Goal: Task Accomplishment & Management: Manage account settings

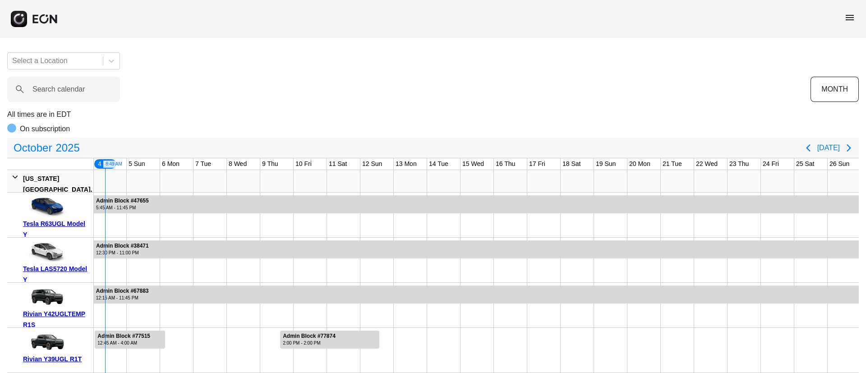
click at [847, 21] on span "menu" at bounding box center [849, 17] width 11 height 11
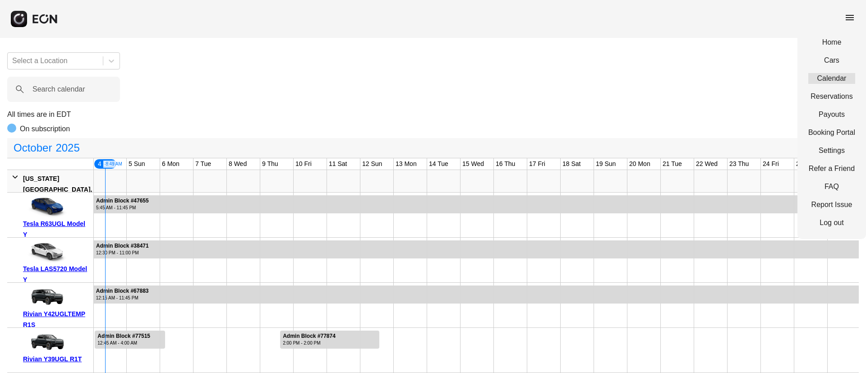
click at [827, 78] on link "Calendar" at bounding box center [831, 78] width 47 height 11
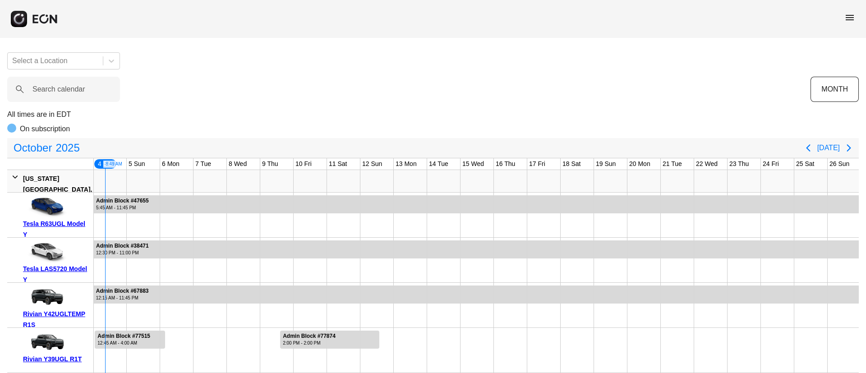
click at [850, 23] on div "menu" at bounding box center [849, 19] width 11 height 14
click at [847, 15] on span "menu" at bounding box center [849, 17] width 11 height 11
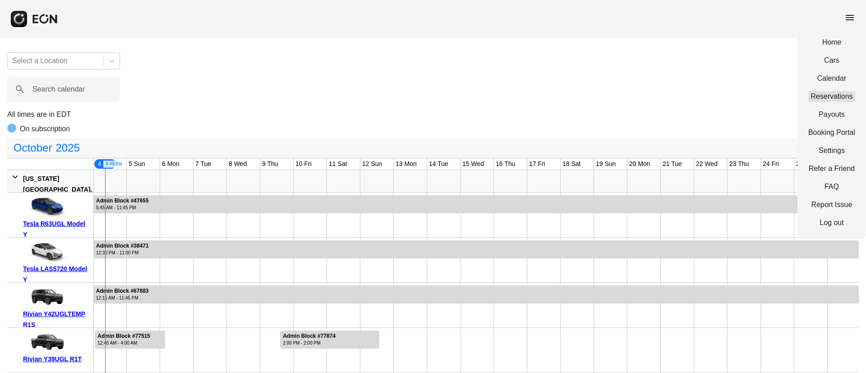
click at [830, 97] on link "Reservations" at bounding box center [831, 96] width 47 height 11
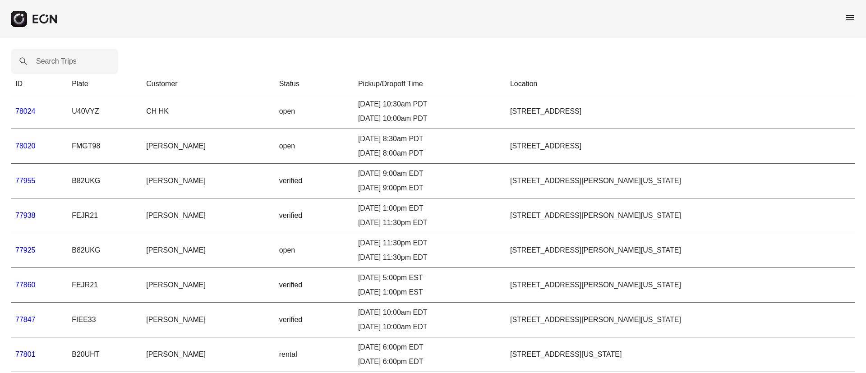
click at [52, 66] on label "Search Trips" at bounding box center [56, 61] width 41 height 11
click at [52, 66] on Trips "Search Trips" at bounding box center [64, 61] width 107 height 25
paste Trips "*****"
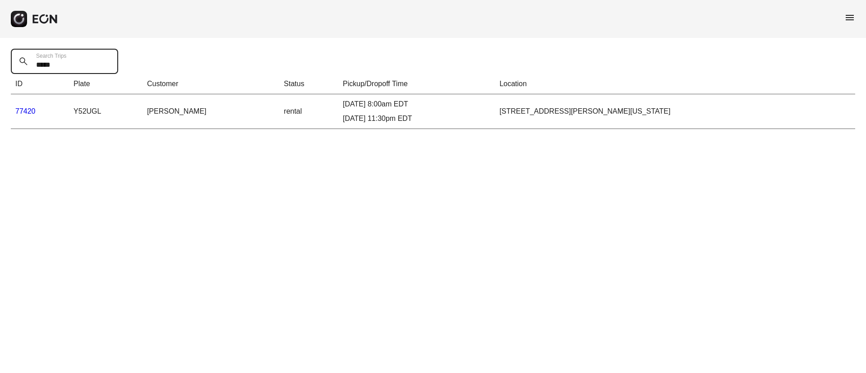
type Trips "*****"
click at [23, 111] on link "77420" at bounding box center [25, 111] width 20 height 8
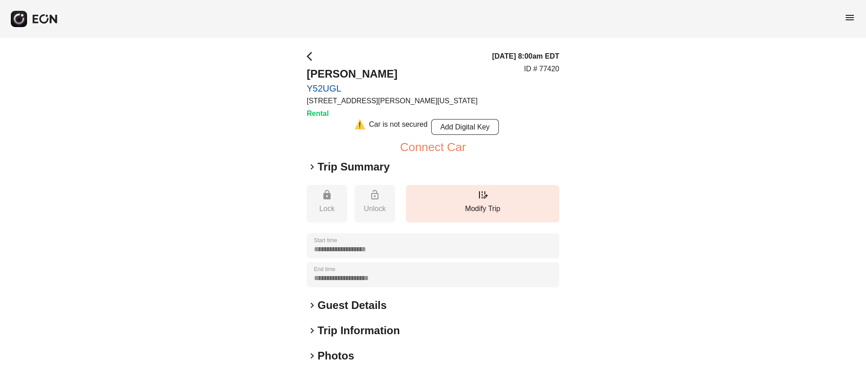
click at [348, 358] on h2 "Photos" at bounding box center [336, 356] width 37 height 14
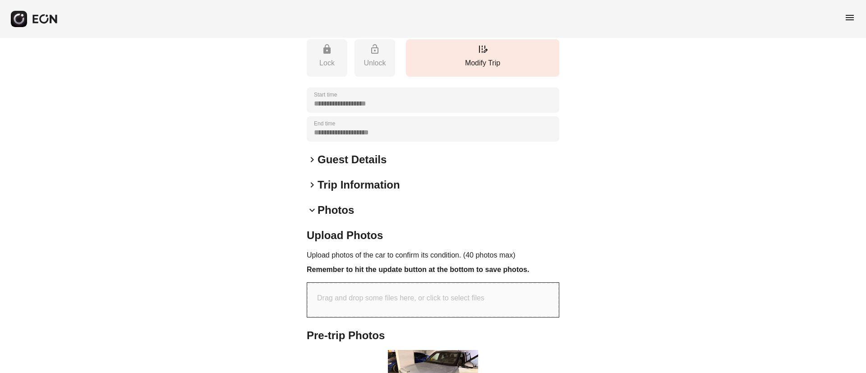
scroll to position [271, 0]
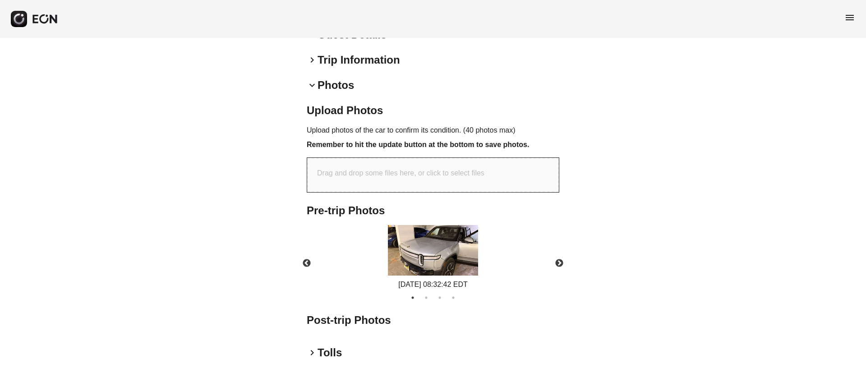
click at [457, 252] on img at bounding box center [433, 250] width 90 height 51
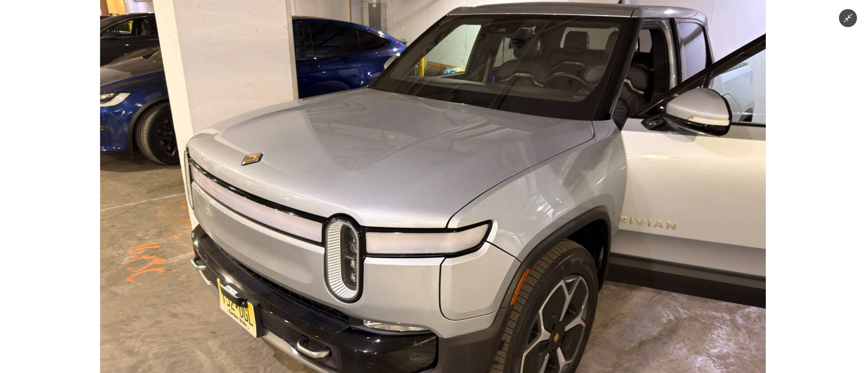
click at [457, 252] on img at bounding box center [433, 186] width 666 height 373
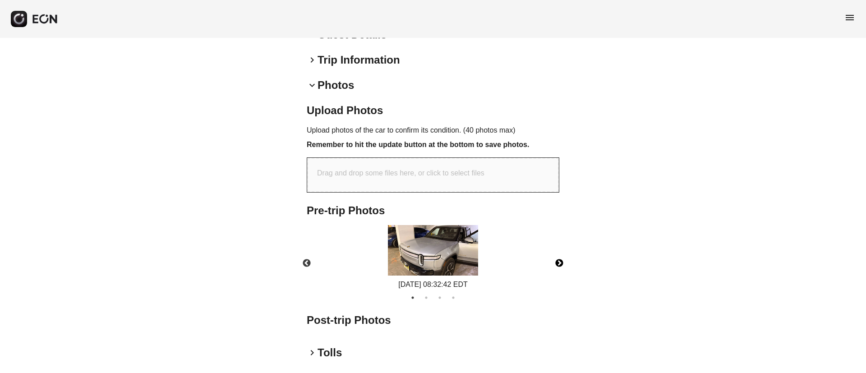
click at [559, 263] on button "Next" at bounding box center [560, 264] width 32 height 32
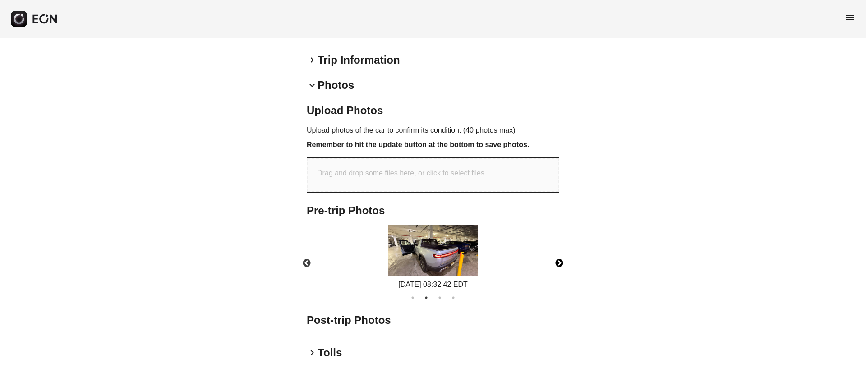
click at [559, 263] on button "Next" at bounding box center [560, 264] width 32 height 32
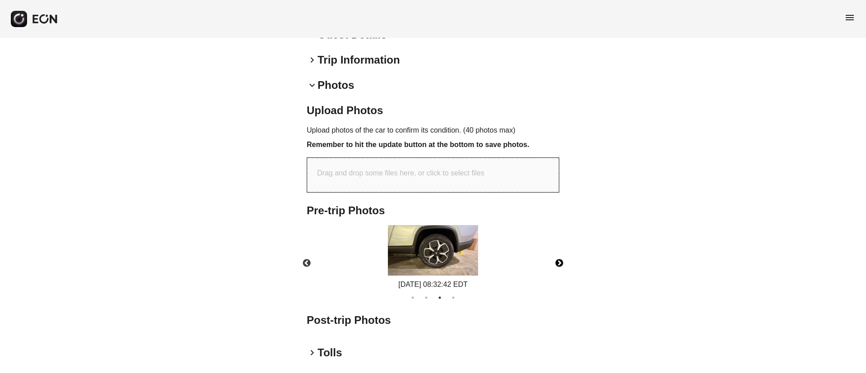
click at [559, 263] on button "Next" at bounding box center [560, 264] width 32 height 32
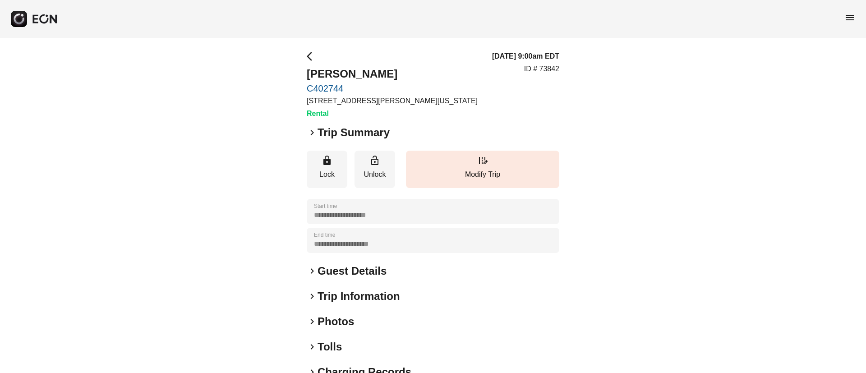
click at [358, 276] on h2 "Guest Details" at bounding box center [352, 271] width 69 height 14
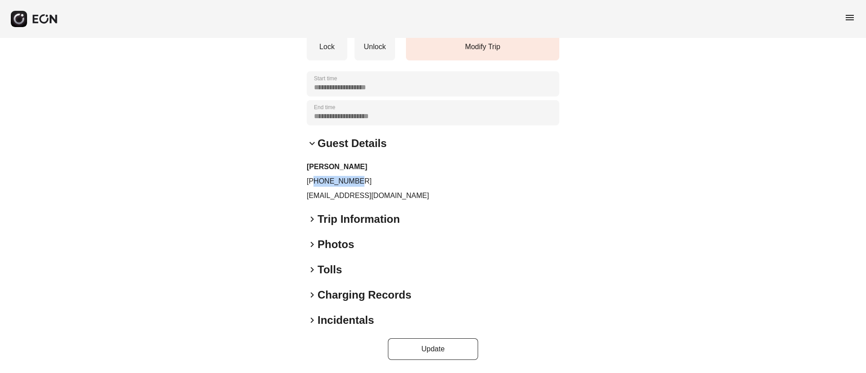
drag, startPoint x: 316, startPoint y: 181, endPoint x: 370, endPoint y: 181, distance: 53.7
click at [370, 181] on p "[PHONE_NUMBER]" at bounding box center [433, 181] width 253 height 11
copy p "3152200006"
drag, startPoint x: 301, startPoint y: 193, endPoint x: 427, endPoint y: 203, distance: 126.2
click at [427, 203] on div "**********" at bounding box center [433, 141] width 866 height 463
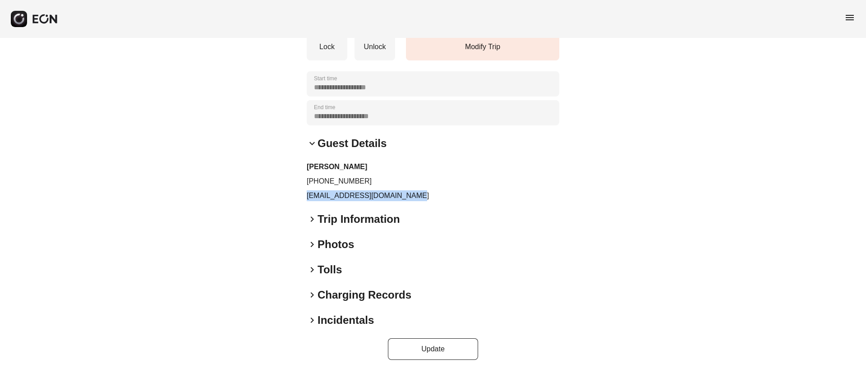
copy p "juliangoldstein14@gmail.com"
click at [575, 189] on div "**********" at bounding box center [433, 141] width 866 height 463
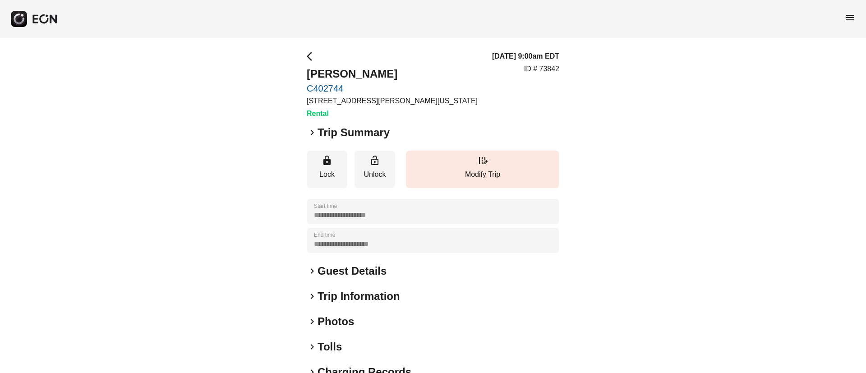
click at [564, 116] on div "**********" at bounding box center [433, 244] width 866 height 412
click at [509, 102] on div "10/04/25, 9:00am EDT ID # 73842" at bounding box center [525, 85] width 67 height 68
click at [488, 133] on div "keyboard_arrow_right Trip Summary" at bounding box center [433, 132] width 253 height 14
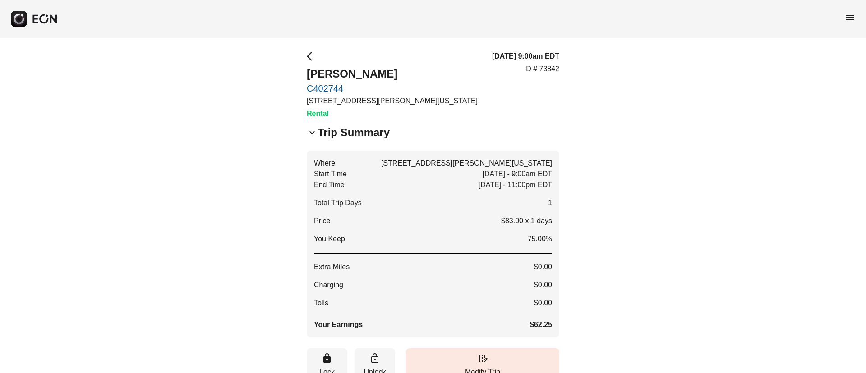
click at [476, 139] on div "keyboard_arrow_down Trip Summary" at bounding box center [433, 132] width 253 height 14
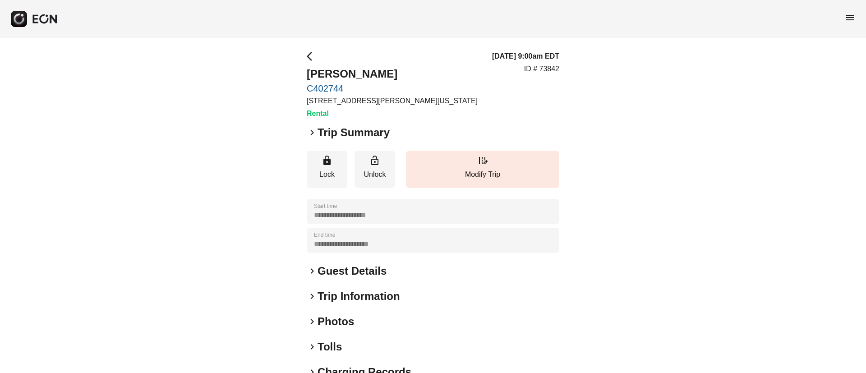
click at [396, 269] on div "keyboard_arrow_right Guest Details" at bounding box center [433, 271] width 253 height 14
click at [387, 274] on div "keyboard_arrow_right Guest Details" at bounding box center [433, 271] width 253 height 14
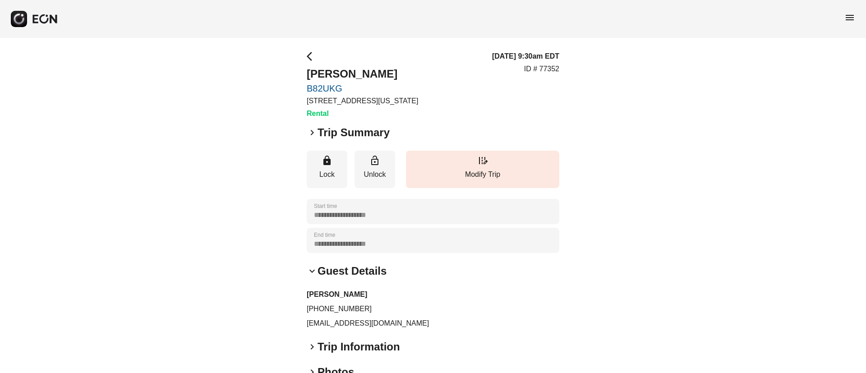
click at [654, 115] on div "**********" at bounding box center [433, 269] width 866 height 463
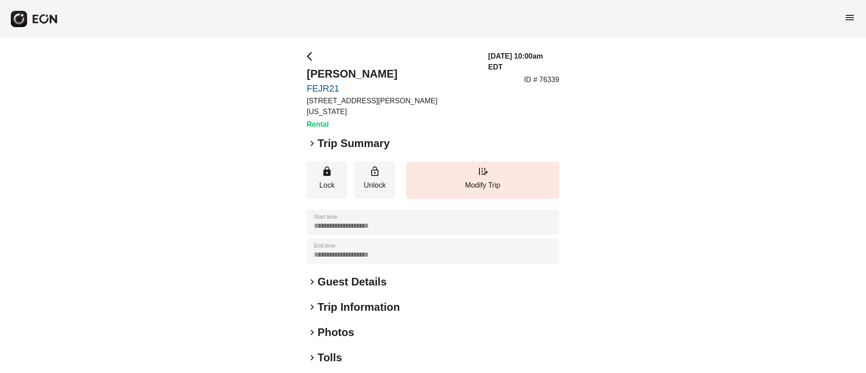
click at [318, 275] on h2 "Guest Details" at bounding box center [352, 282] width 69 height 14
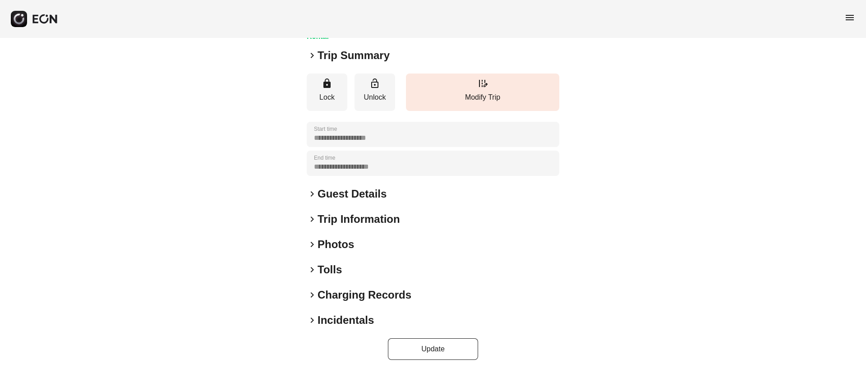
click at [356, 245] on div "keyboard_arrow_right Photos" at bounding box center [433, 244] width 253 height 14
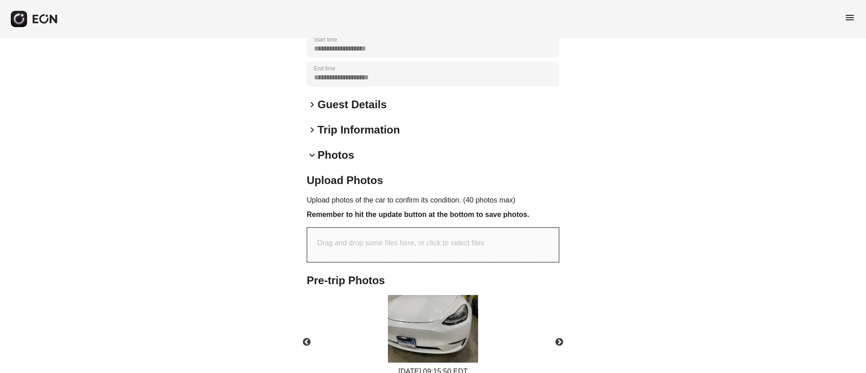
scroll to position [269, 0]
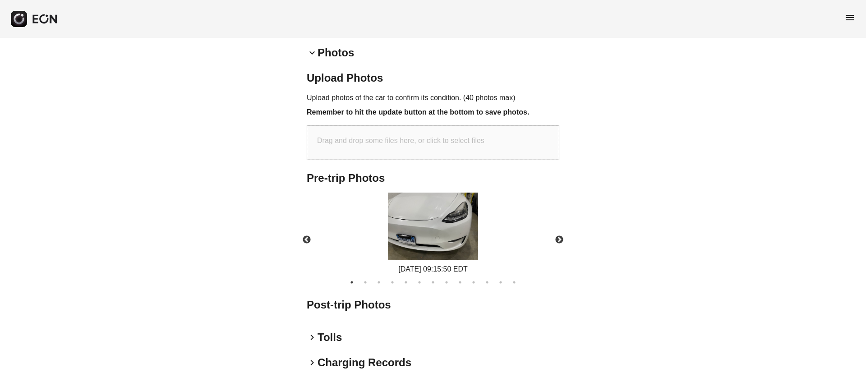
click at [432, 237] on img at bounding box center [433, 227] width 90 height 68
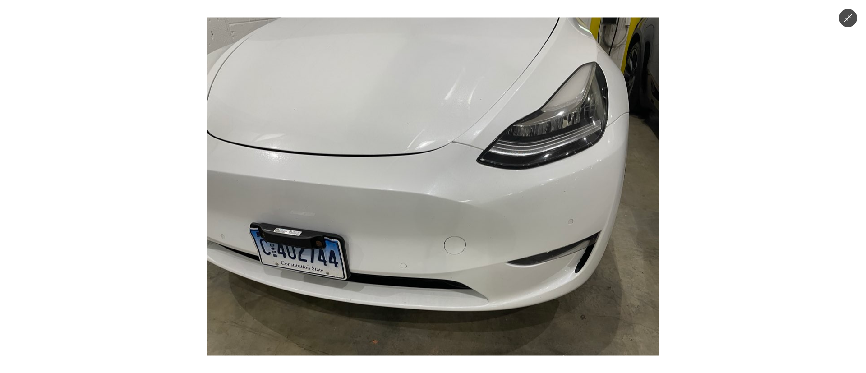
click at [418, 188] on img at bounding box center [432, 187] width 451 height 338
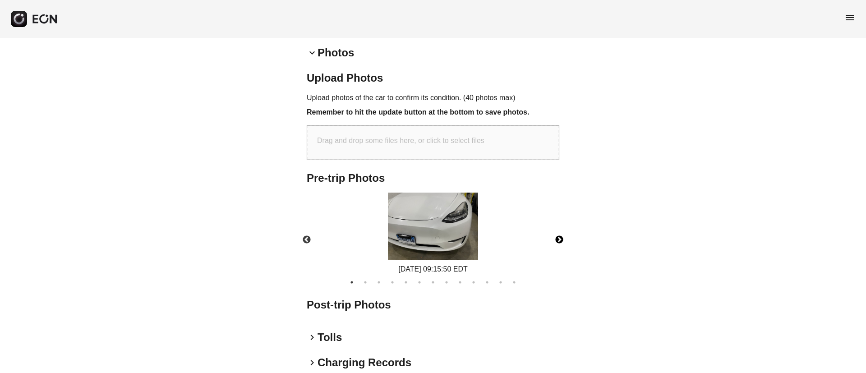
click at [558, 242] on button "Next" at bounding box center [560, 240] width 32 height 32
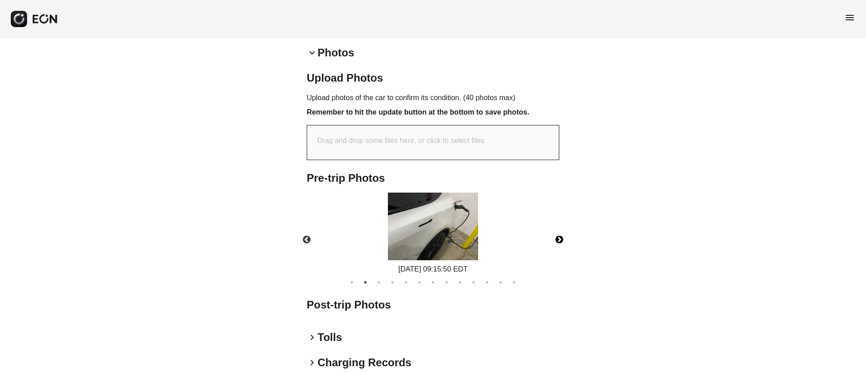
click at [456, 236] on img at bounding box center [433, 227] width 90 height 68
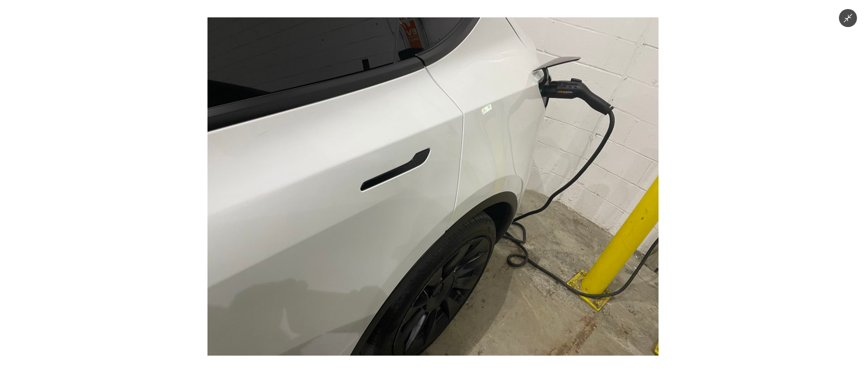
click at [456, 236] on img at bounding box center [432, 187] width 451 height 338
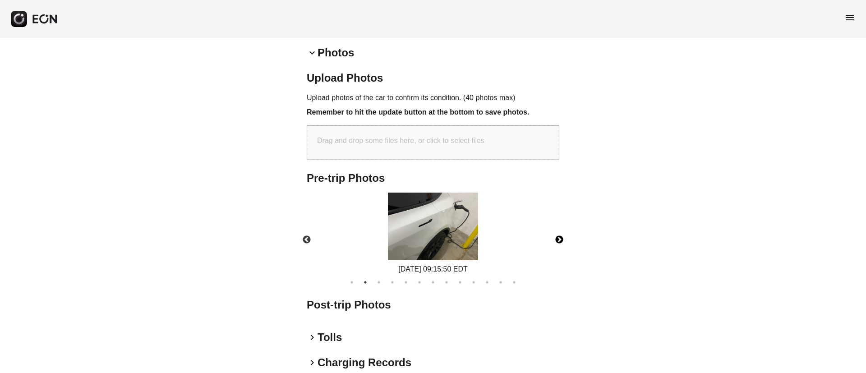
click at [555, 240] on button "Next" at bounding box center [560, 240] width 32 height 32
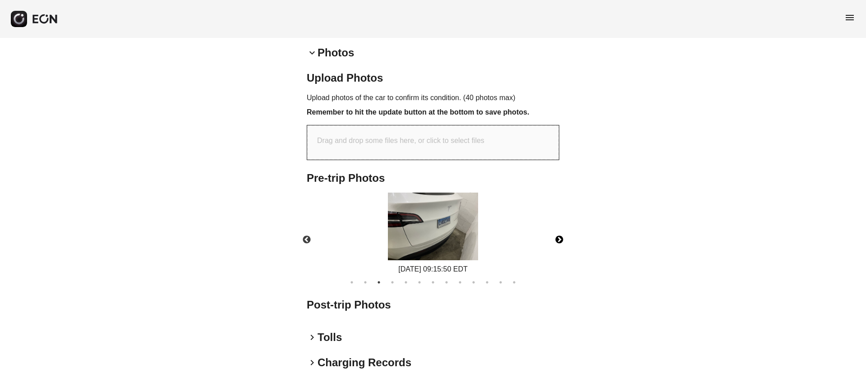
click at [463, 246] on img at bounding box center [433, 227] width 90 height 68
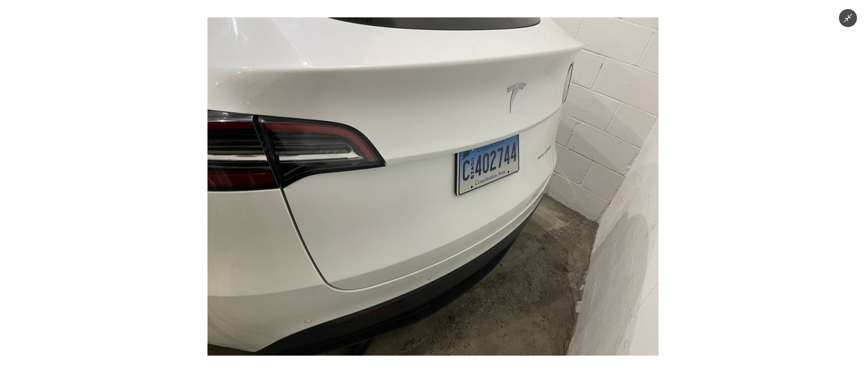
click at [464, 245] on img at bounding box center [432, 187] width 451 height 338
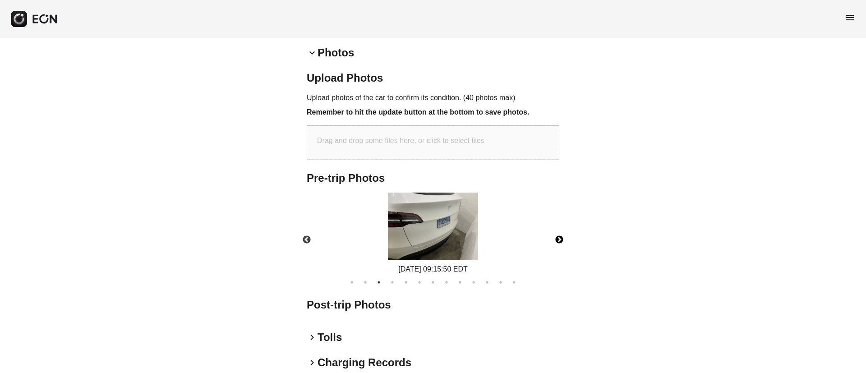
click at [477, 243] on img at bounding box center [433, 227] width 90 height 68
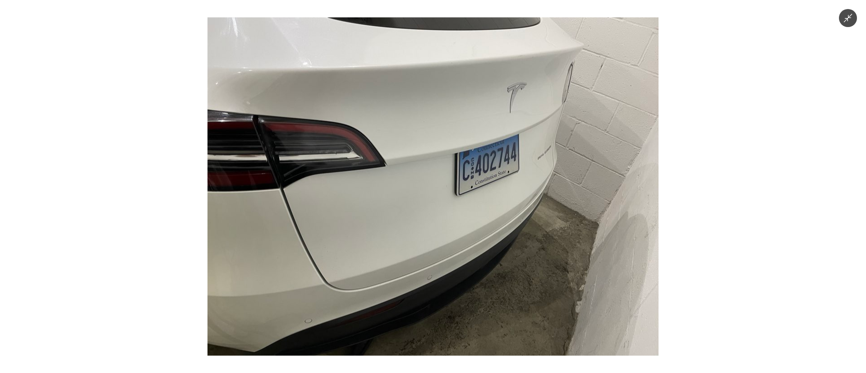
click at [477, 243] on img at bounding box center [432, 187] width 451 height 338
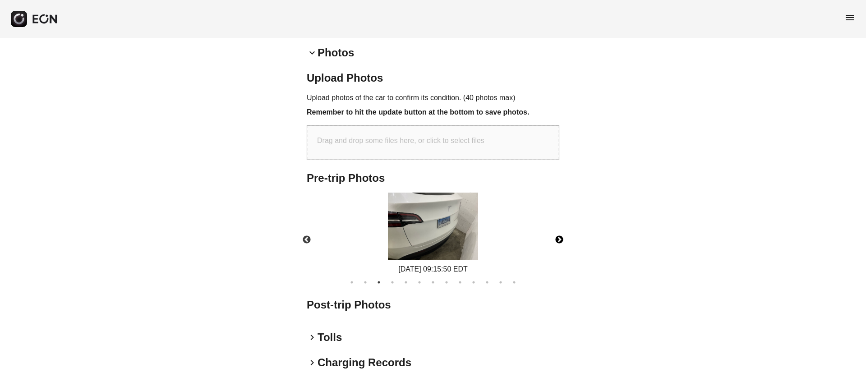
click at [565, 242] on button "Next" at bounding box center [560, 240] width 32 height 32
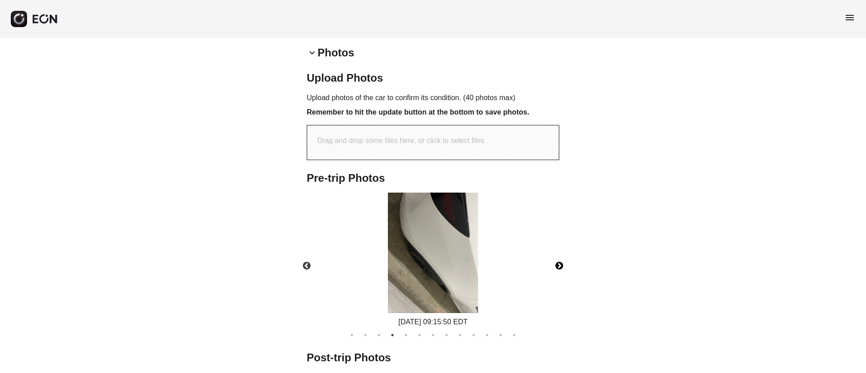
click at [416, 235] on img at bounding box center [433, 253] width 90 height 120
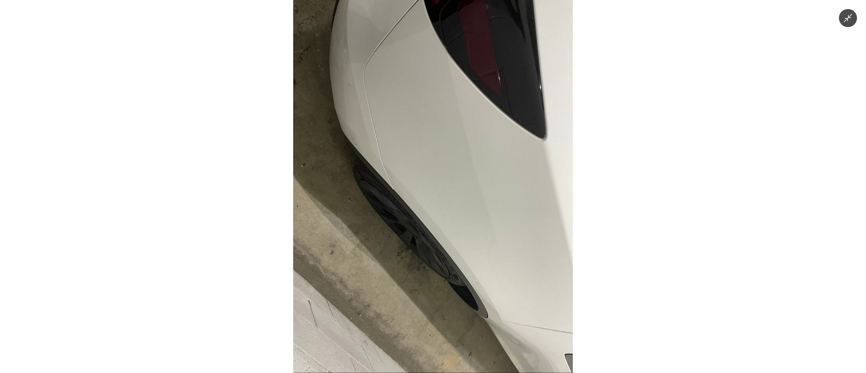
click at [429, 228] on img at bounding box center [433, 186] width 280 height 373
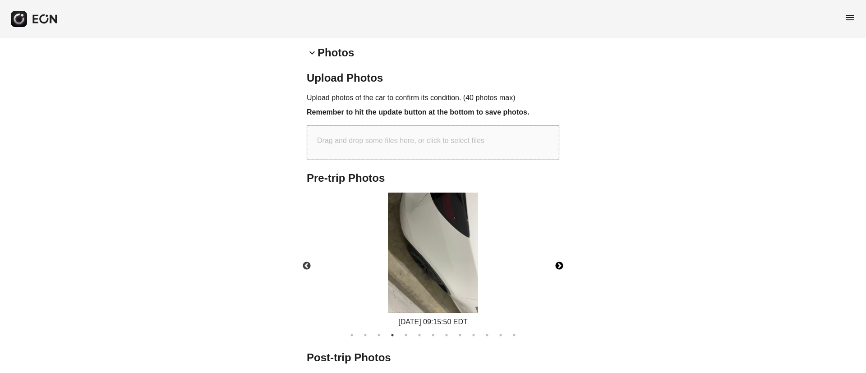
click at [555, 263] on button "Next" at bounding box center [560, 266] width 32 height 32
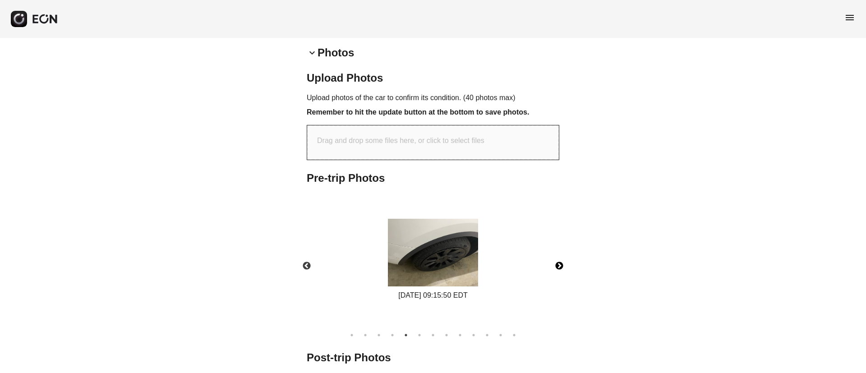
click at [557, 264] on button "Next" at bounding box center [560, 266] width 32 height 32
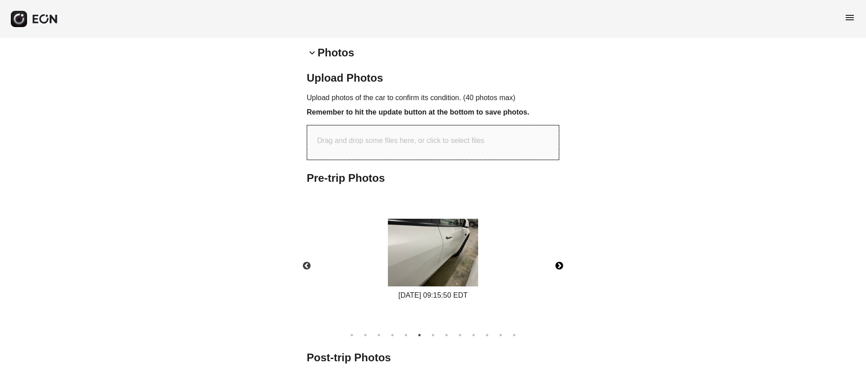
click at [428, 235] on img at bounding box center [433, 253] width 90 height 68
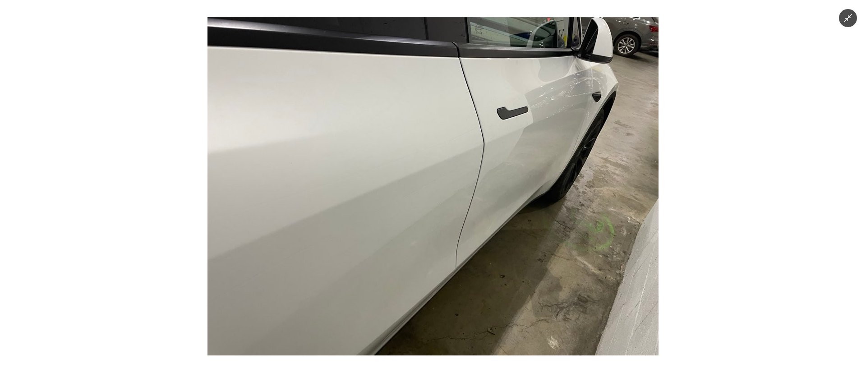
click at [428, 248] on img at bounding box center [432, 186] width 451 height 338
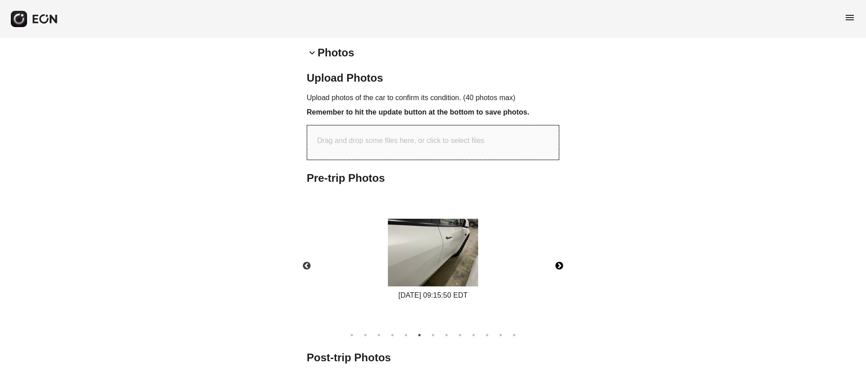
click at [560, 265] on button "Next" at bounding box center [560, 266] width 32 height 32
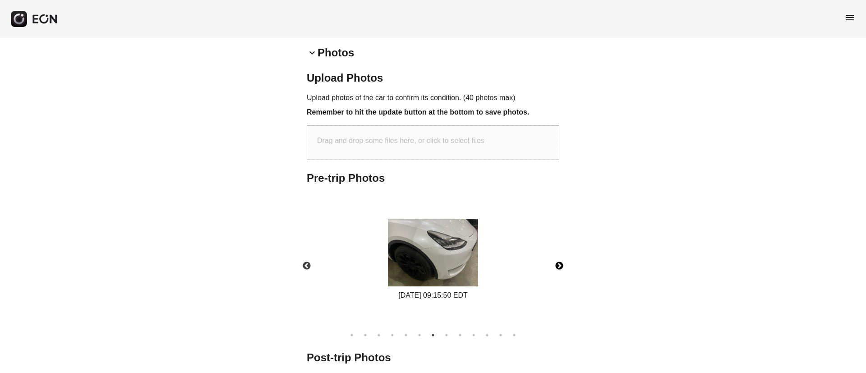
click at [457, 265] on img at bounding box center [433, 253] width 90 height 68
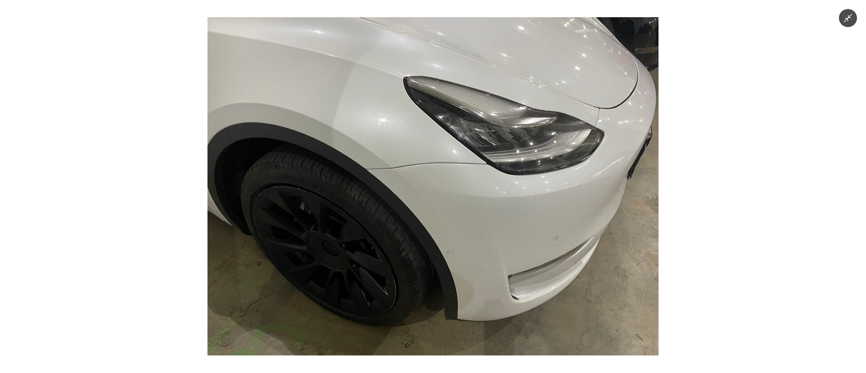
click at [457, 265] on img at bounding box center [432, 186] width 451 height 338
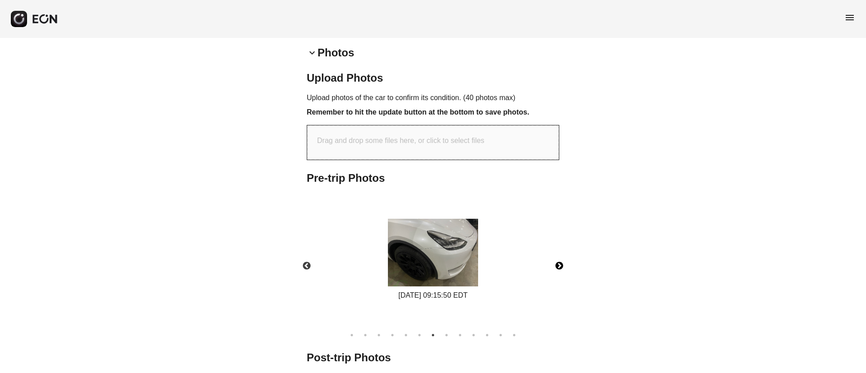
click at [557, 267] on button "Next" at bounding box center [560, 266] width 32 height 32
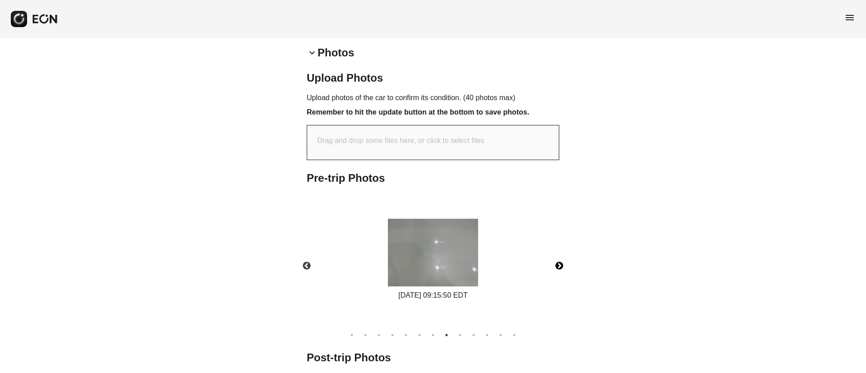
click at [441, 258] on img at bounding box center [433, 253] width 90 height 68
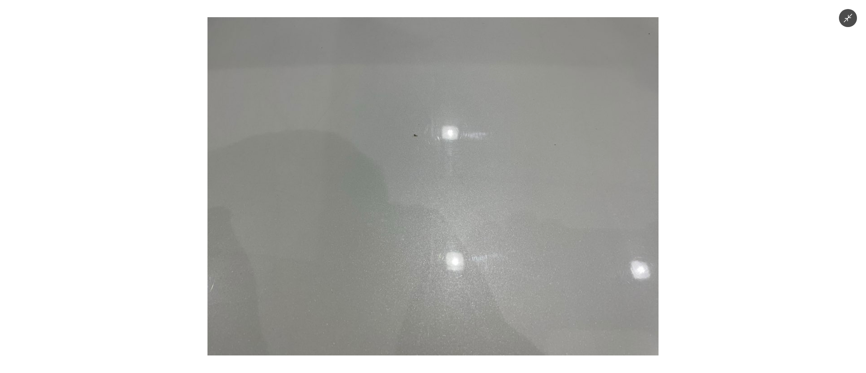
click at [441, 277] on img at bounding box center [432, 186] width 451 height 338
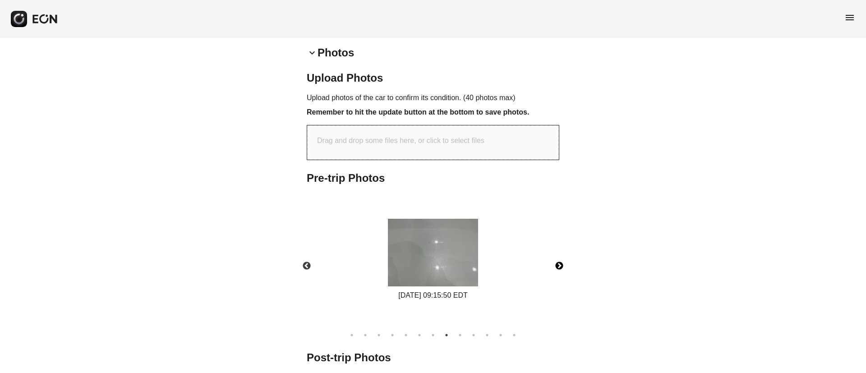
click at [559, 270] on button "Next" at bounding box center [560, 266] width 32 height 32
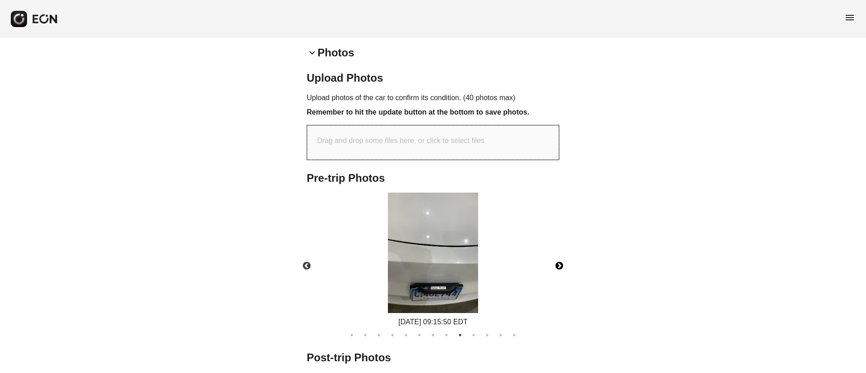
click at [447, 255] on img at bounding box center [433, 253] width 90 height 120
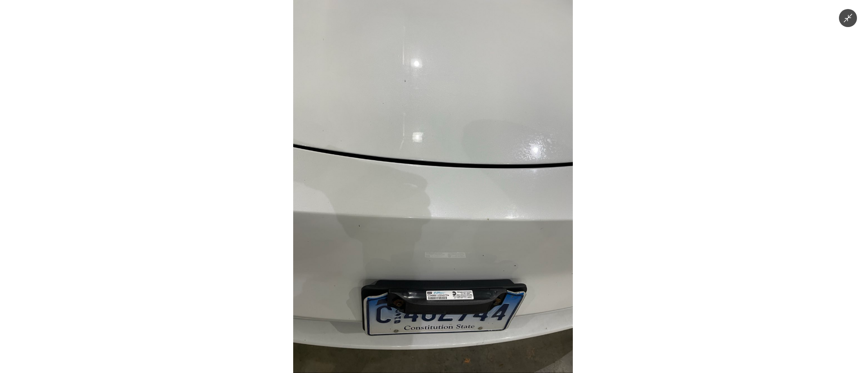
click at [469, 287] on img at bounding box center [433, 186] width 280 height 373
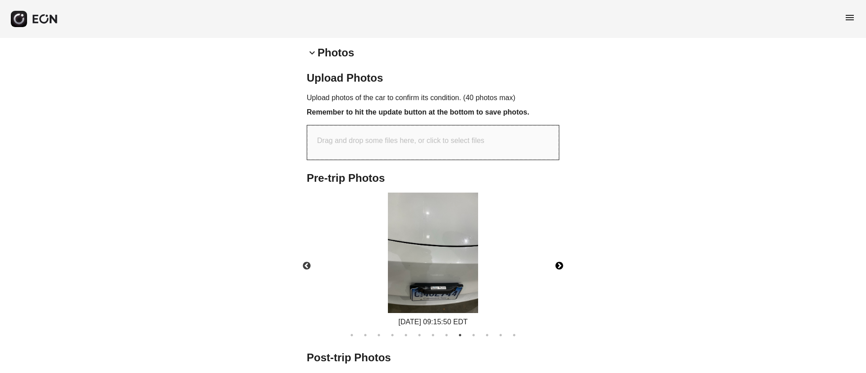
click at [556, 267] on button "Next" at bounding box center [560, 266] width 32 height 32
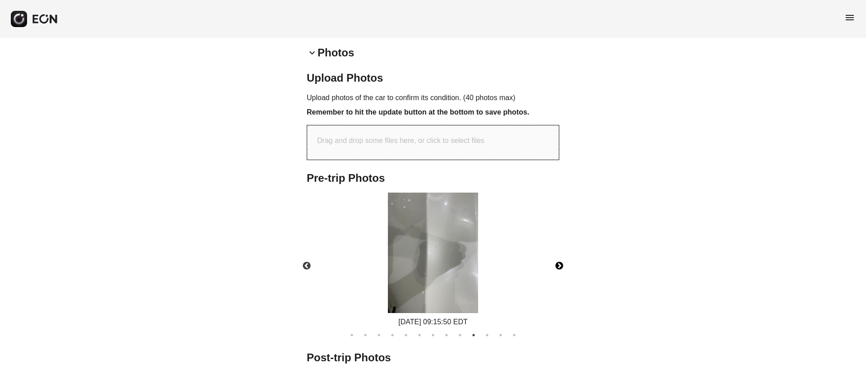
click at [429, 263] on img at bounding box center [433, 253] width 90 height 120
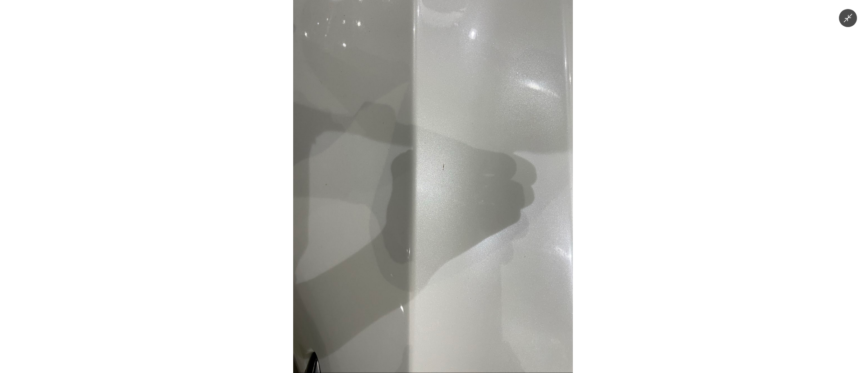
click at [443, 255] on img at bounding box center [433, 186] width 280 height 373
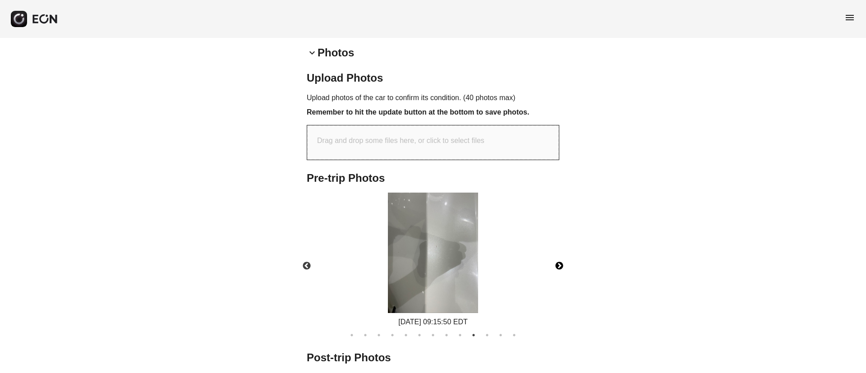
click at [562, 270] on button "Next" at bounding box center [560, 266] width 32 height 32
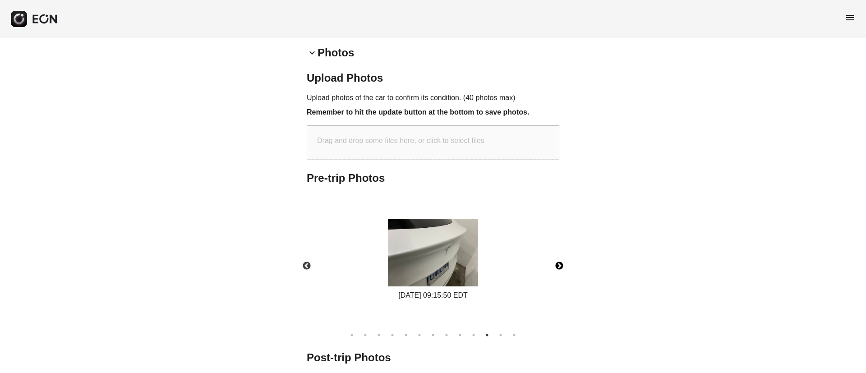
click at [454, 260] on img at bounding box center [433, 253] width 90 height 68
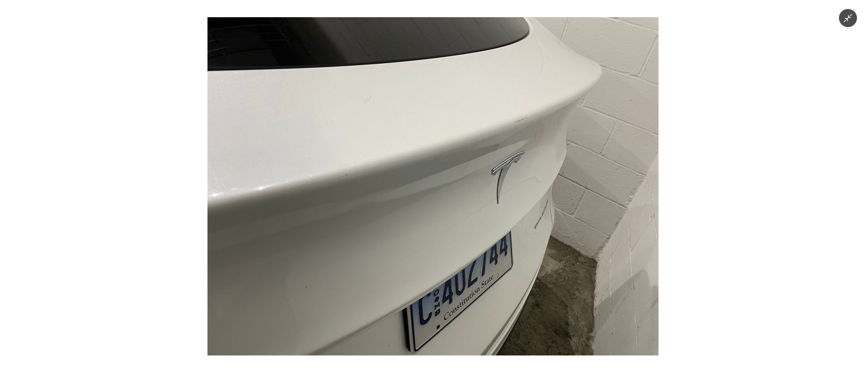
click at [465, 235] on img at bounding box center [432, 186] width 451 height 338
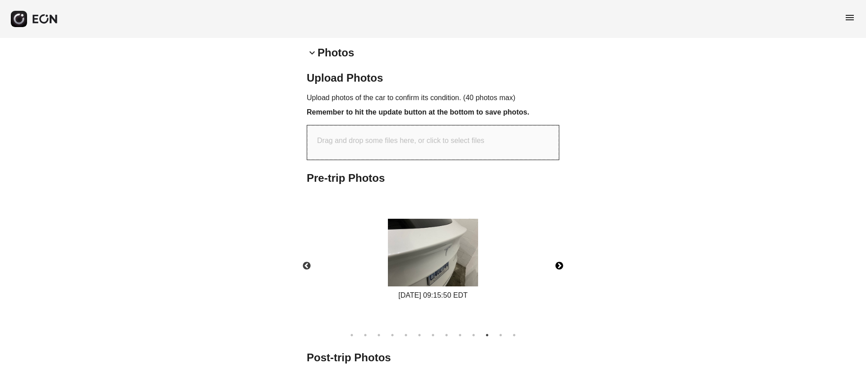
click at [558, 267] on button "Next" at bounding box center [560, 266] width 32 height 32
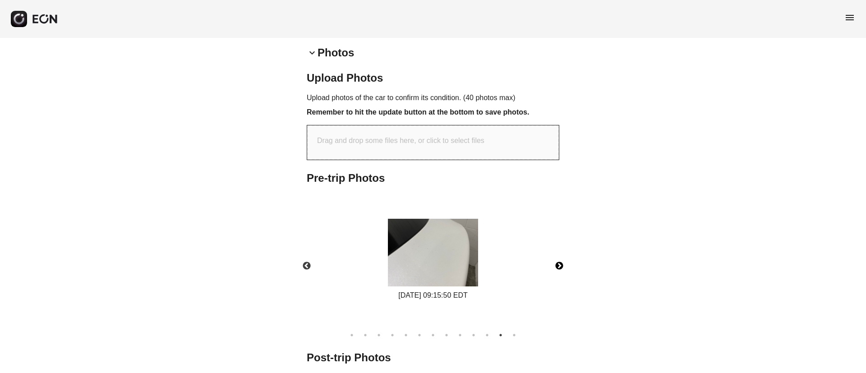
click at [447, 251] on img at bounding box center [433, 253] width 90 height 68
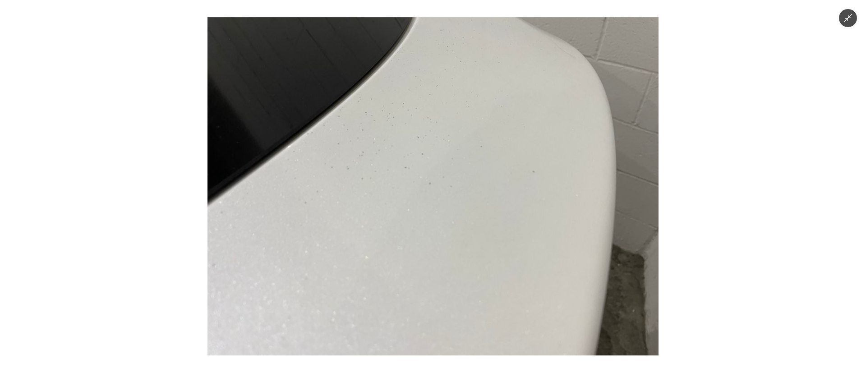
click at [447, 251] on img at bounding box center [432, 186] width 451 height 338
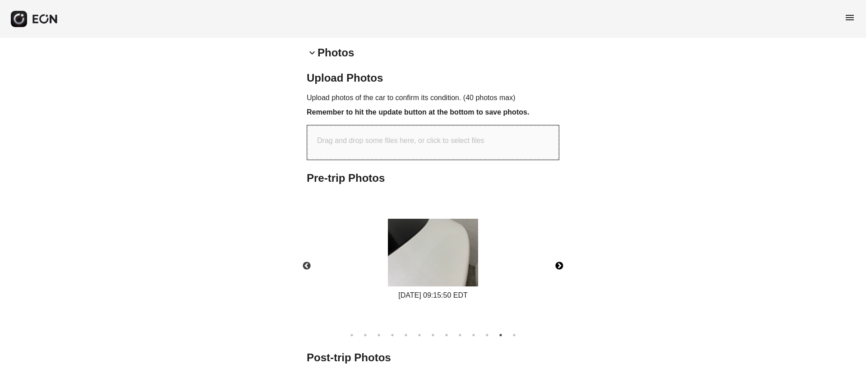
click at [560, 265] on button "Next" at bounding box center [560, 266] width 32 height 32
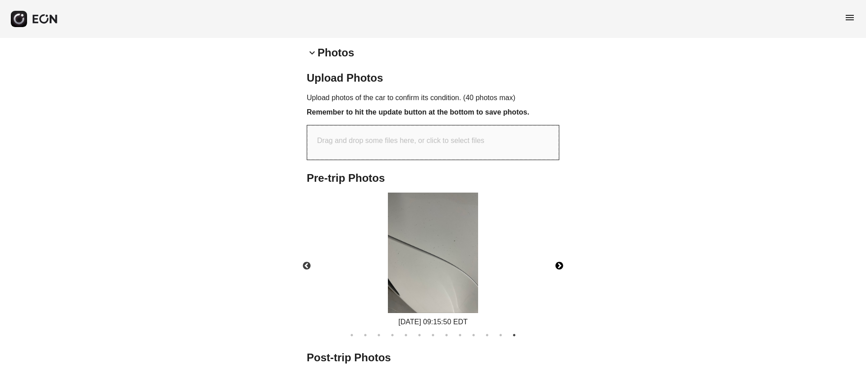
click at [440, 256] on img at bounding box center [433, 253] width 90 height 120
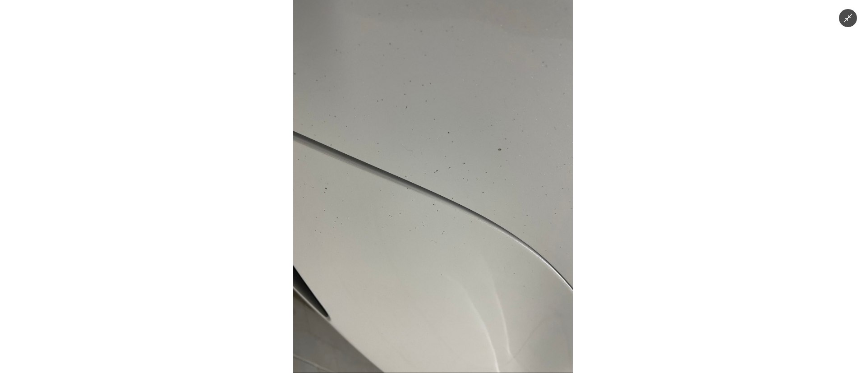
click at [492, 287] on img at bounding box center [433, 186] width 280 height 373
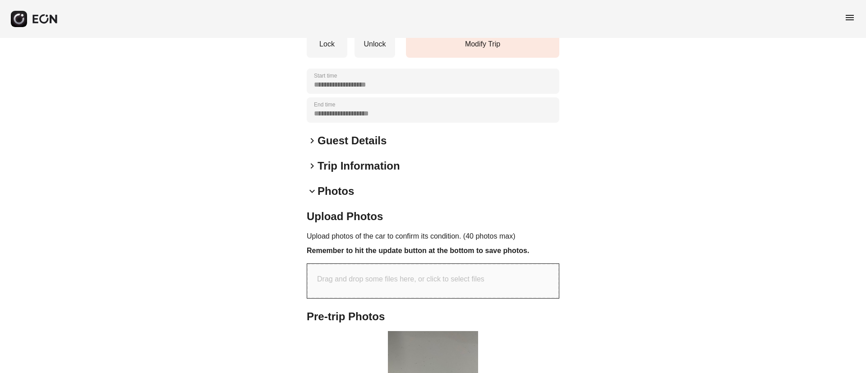
scroll to position [135, 0]
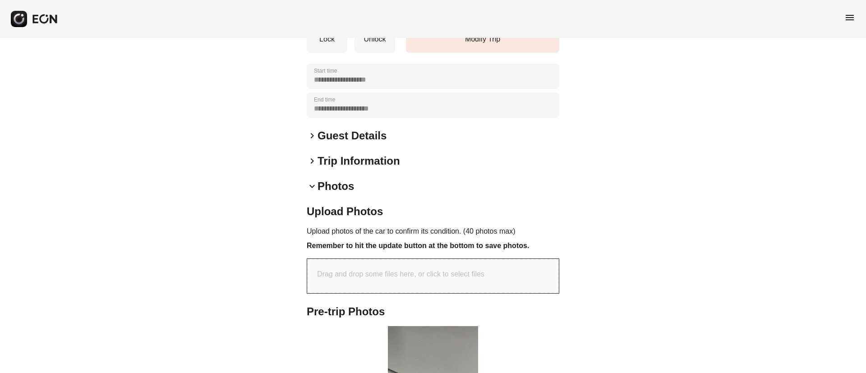
click at [329, 187] on h2 "Photos" at bounding box center [336, 186] width 37 height 14
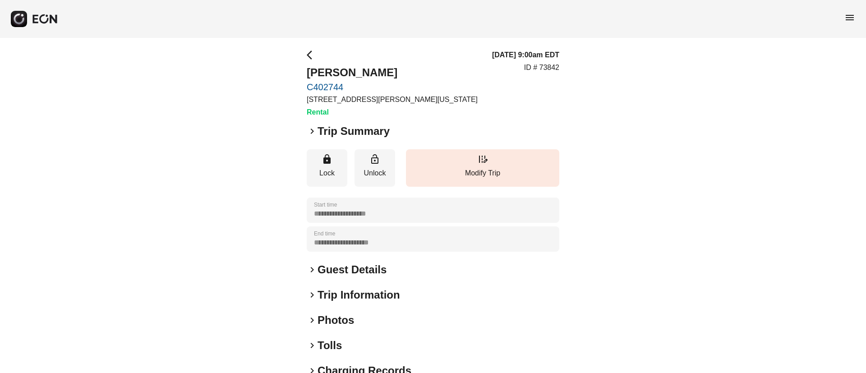
scroll to position [0, 0]
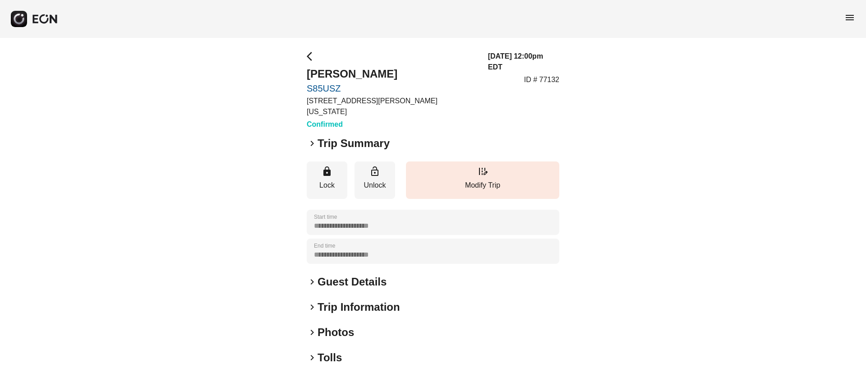
click at [359, 275] on h2 "Guest Details" at bounding box center [352, 282] width 69 height 14
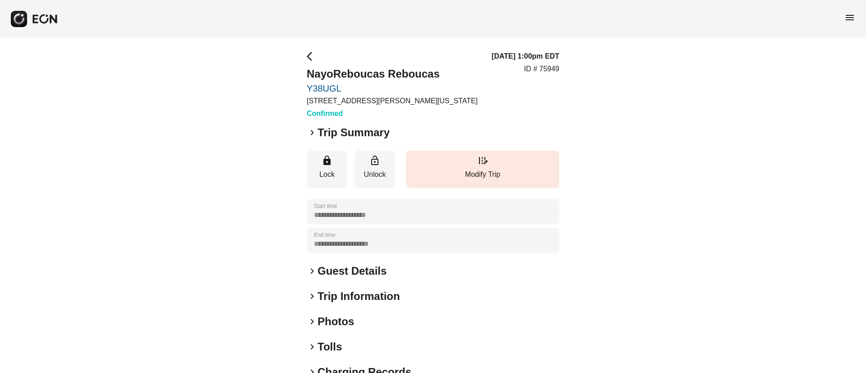
click at [356, 268] on h2 "Guest Details" at bounding box center [352, 271] width 69 height 14
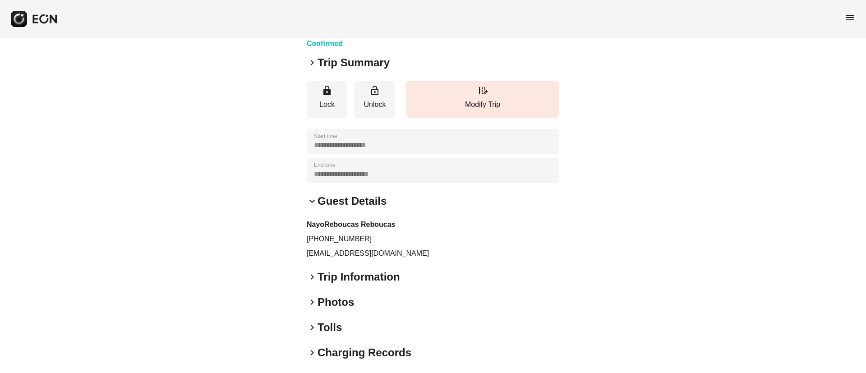
scroll to position [128, 0]
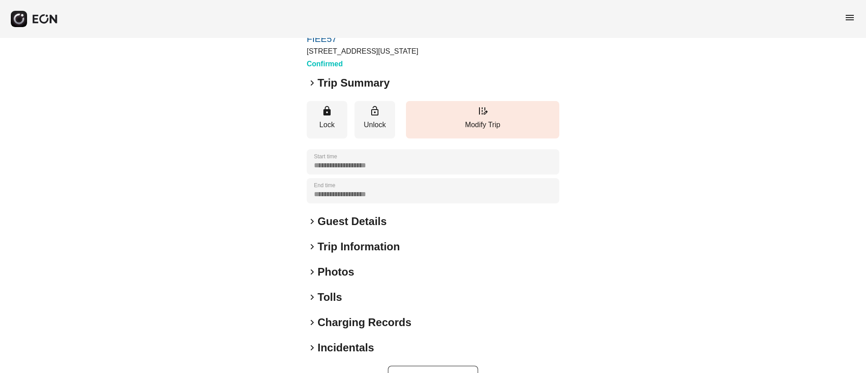
scroll to position [68, 0]
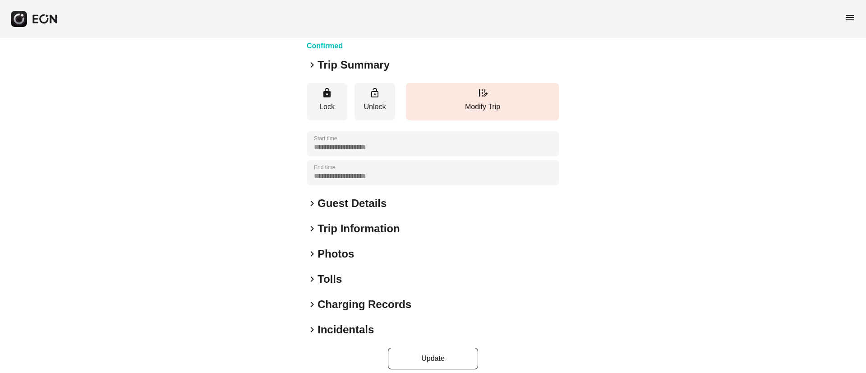
click at [391, 198] on div "keyboard_arrow_right Guest Details" at bounding box center [433, 203] width 253 height 14
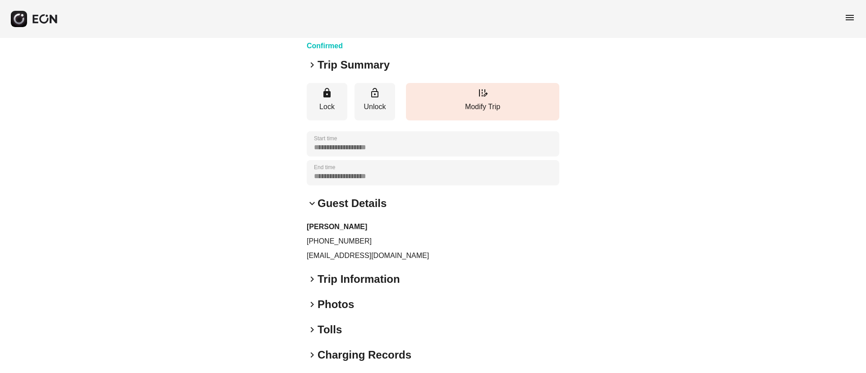
scroll to position [0, 0]
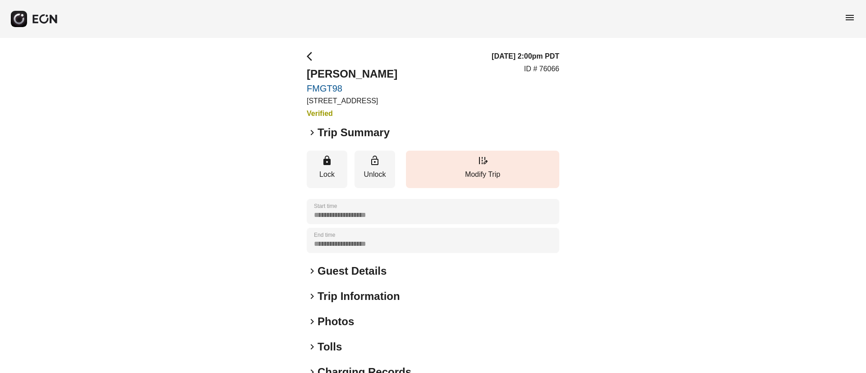
click at [373, 273] on h2 "Guest Details" at bounding box center [352, 271] width 69 height 14
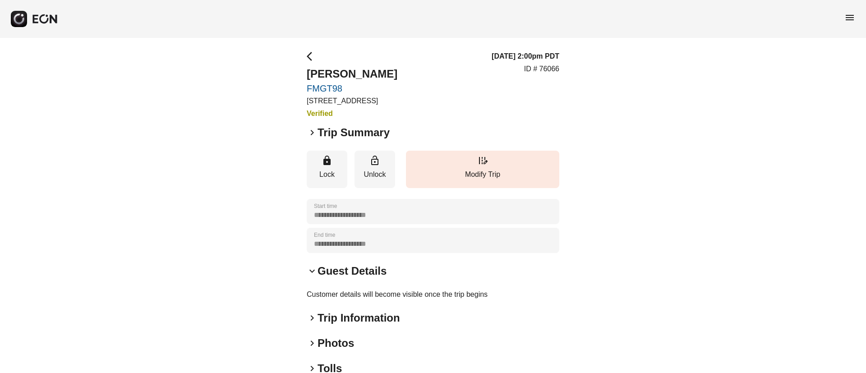
click at [384, 267] on h2 "Guest Details" at bounding box center [352, 271] width 69 height 14
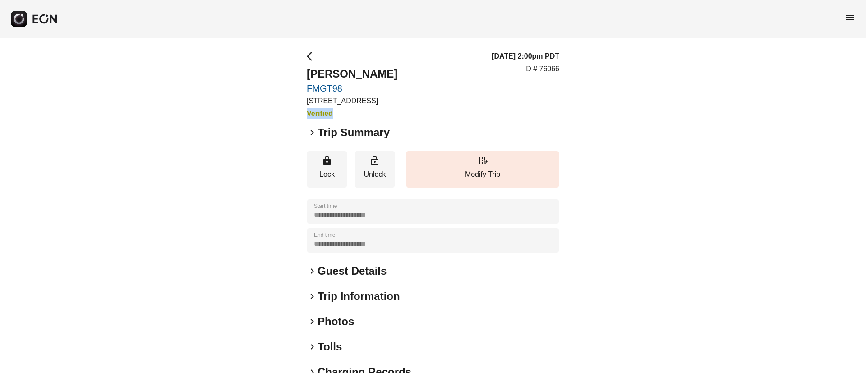
drag, startPoint x: 305, startPoint y: 114, endPoint x: 349, endPoint y: 115, distance: 43.8
click at [348, 115] on div "**********" at bounding box center [433, 244] width 866 height 412
copy h3 "Verified"
click at [441, 123] on div "**********" at bounding box center [433, 244] width 253 height 386
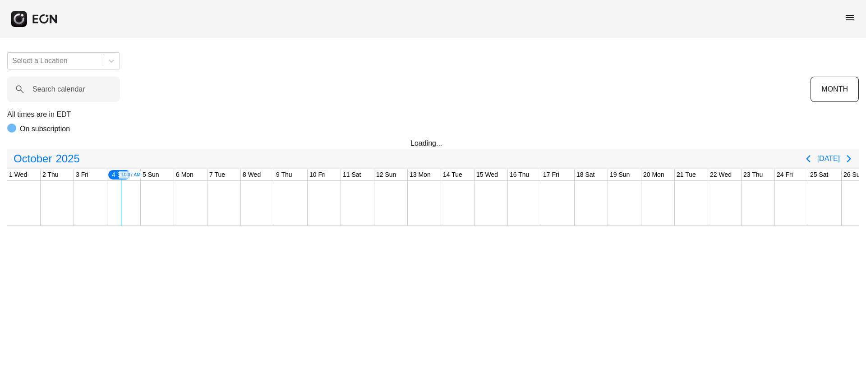
scroll to position [0, 101]
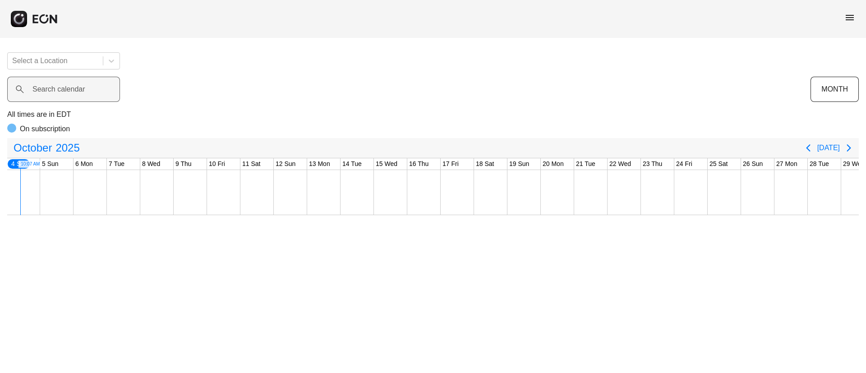
click at [75, 92] on label "Search calendar" at bounding box center [58, 89] width 53 height 11
click at [75, 92] on calendar "Search calendar" at bounding box center [63, 89] width 113 height 25
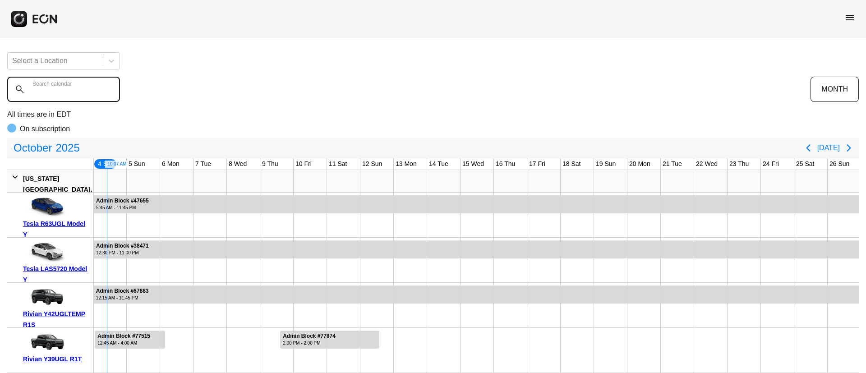
paste calendar "******"
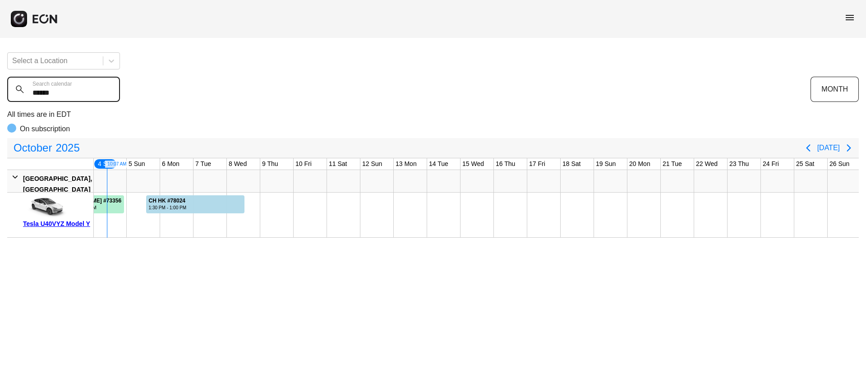
type calendar "******"
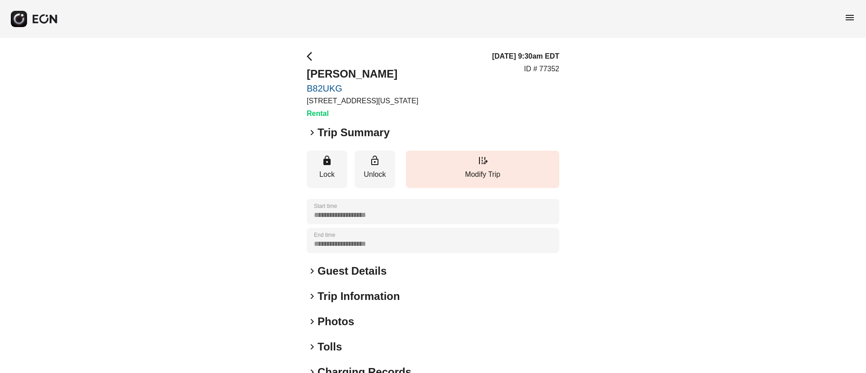
click at [355, 312] on div "**********" at bounding box center [433, 244] width 253 height 386
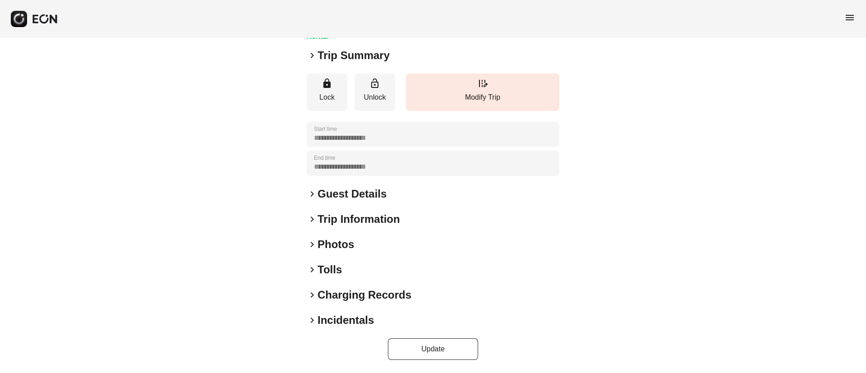
click at [370, 246] on div "keyboard_arrow_right Photos" at bounding box center [433, 244] width 253 height 14
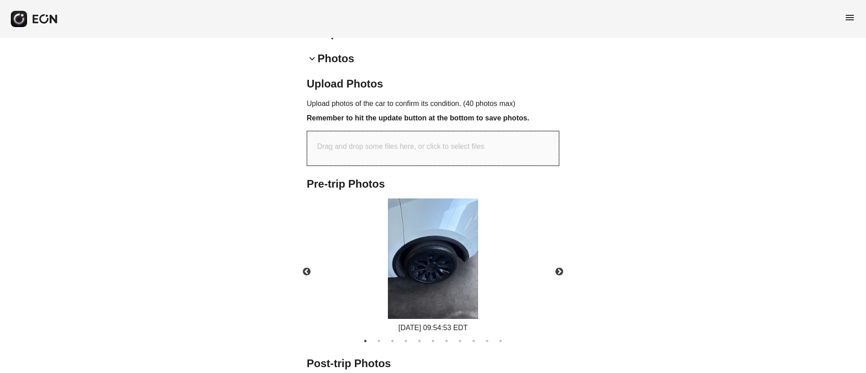
scroll to position [269, 0]
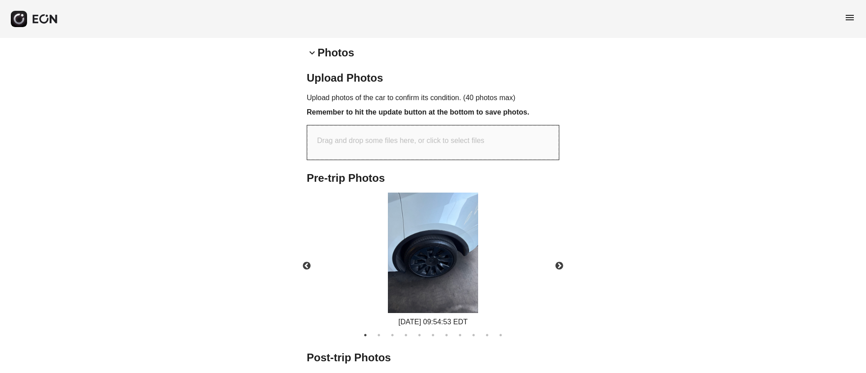
click at [441, 260] on img at bounding box center [433, 253] width 90 height 120
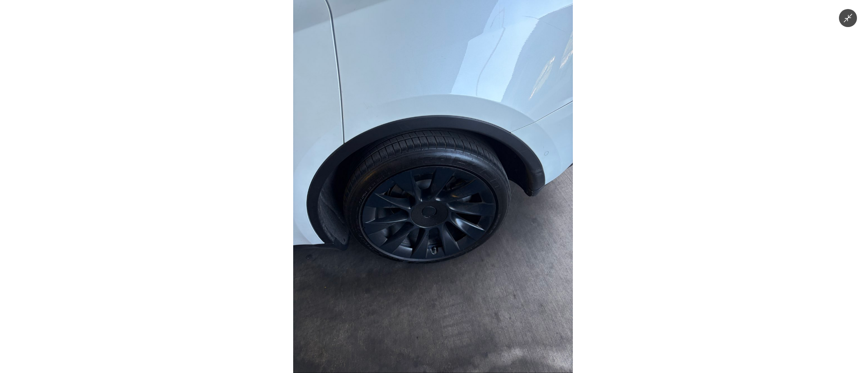
click at [441, 233] on img at bounding box center [433, 186] width 280 height 373
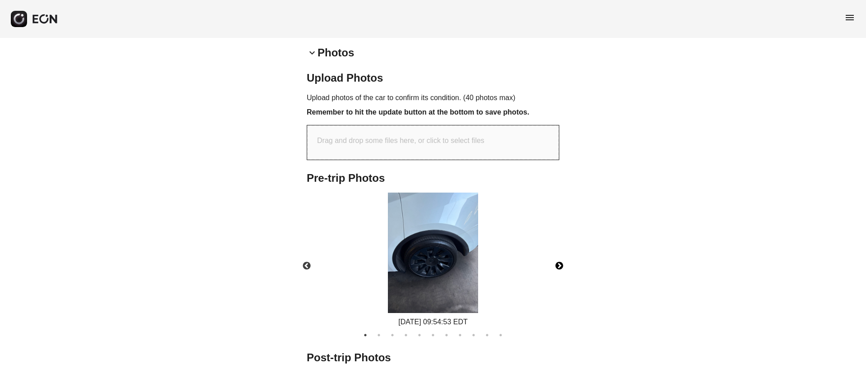
click at [562, 263] on button "Next" at bounding box center [560, 266] width 32 height 32
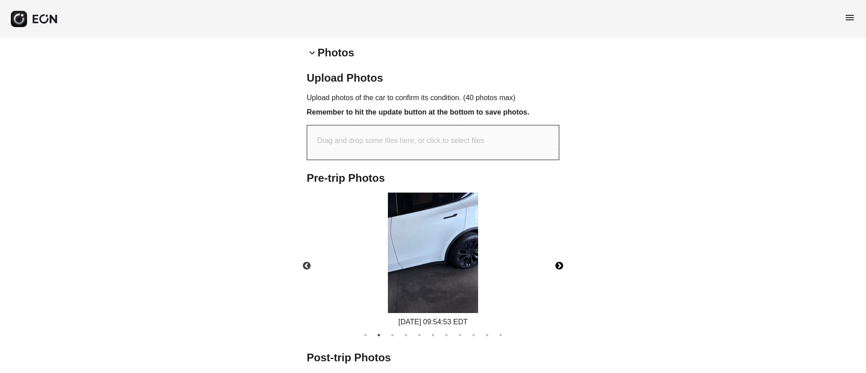
click at [457, 263] on img at bounding box center [433, 253] width 90 height 120
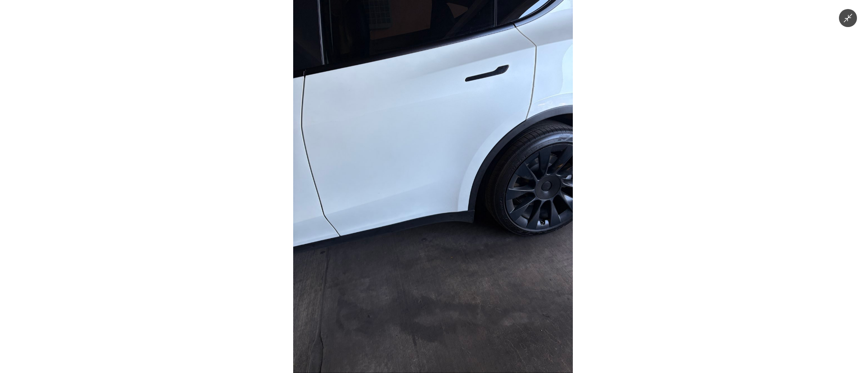
click at [461, 220] on img at bounding box center [433, 186] width 280 height 373
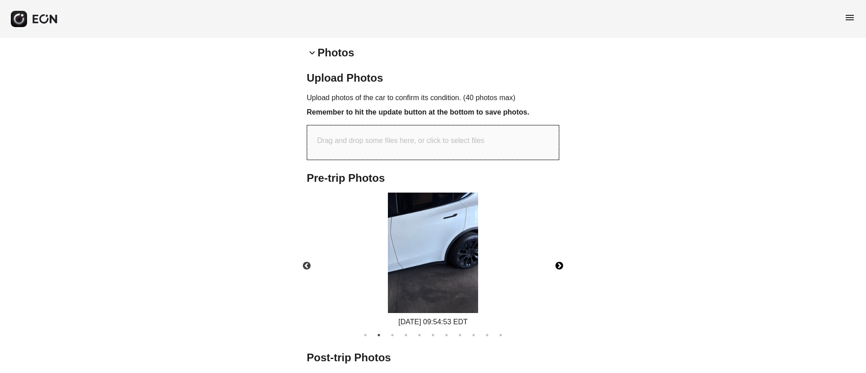
click at [556, 263] on button "Next" at bounding box center [560, 266] width 32 height 32
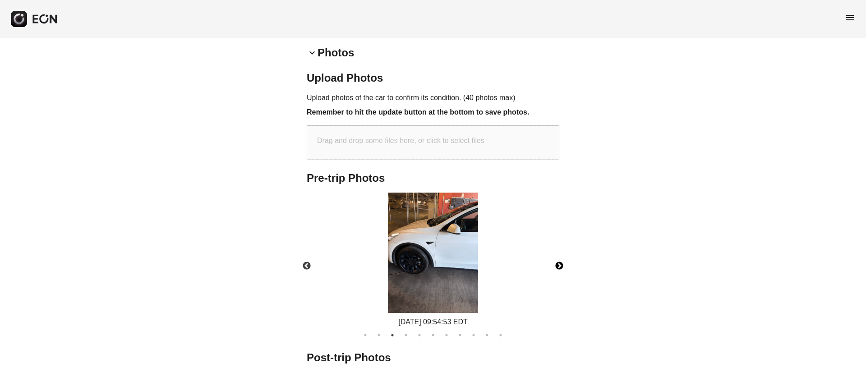
click at [428, 278] on img at bounding box center [433, 253] width 90 height 120
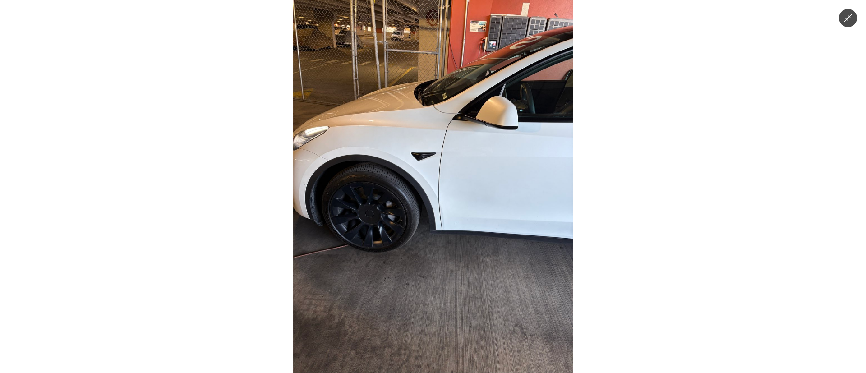
click at [435, 273] on img at bounding box center [433, 186] width 280 height 373
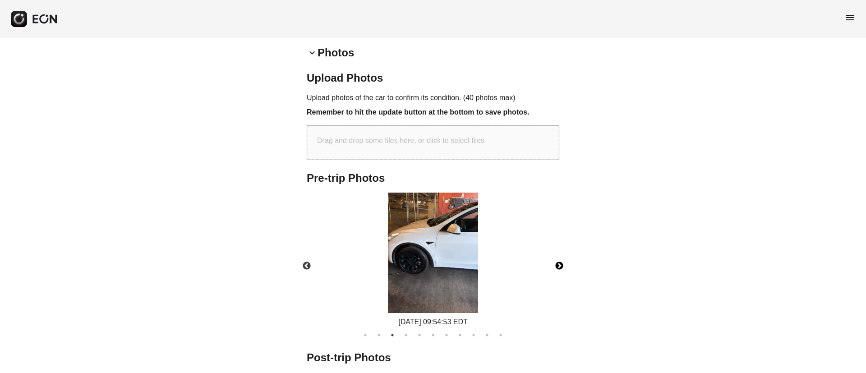
click at [560, 264] on button "Next" at bounding box center [560, 266] width 32 height 32
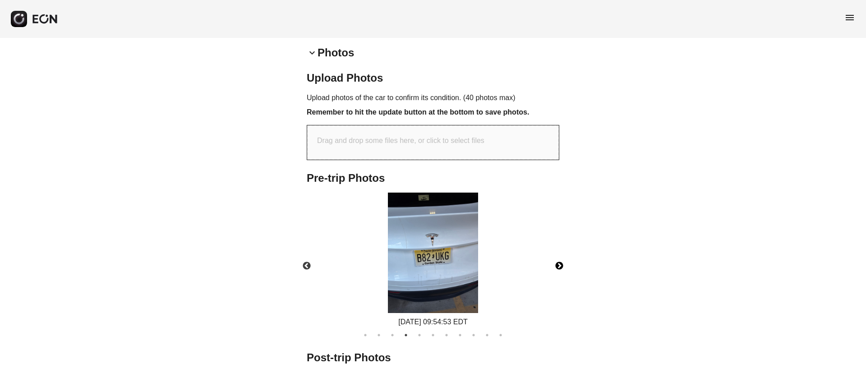
click at [419, 267] on img at bounding box center [433, 253] width 90 height 120
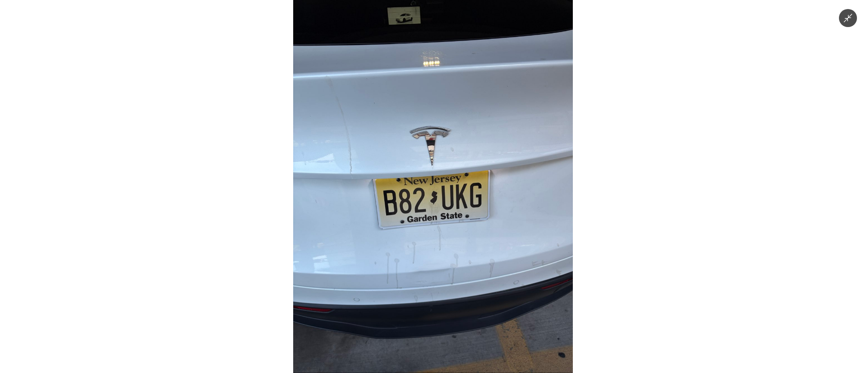
click at [426, 263] on img at bounding box center [433, 186] width 280 height 373
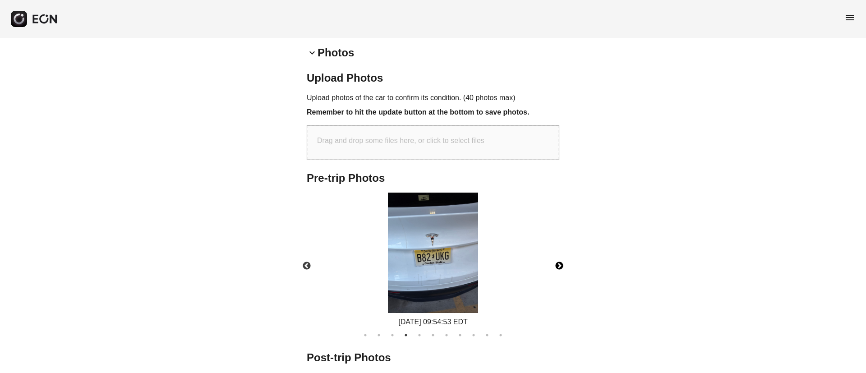
click at [558, 267] on button "Next" at bounding box center [560, 266] width 32 height 32
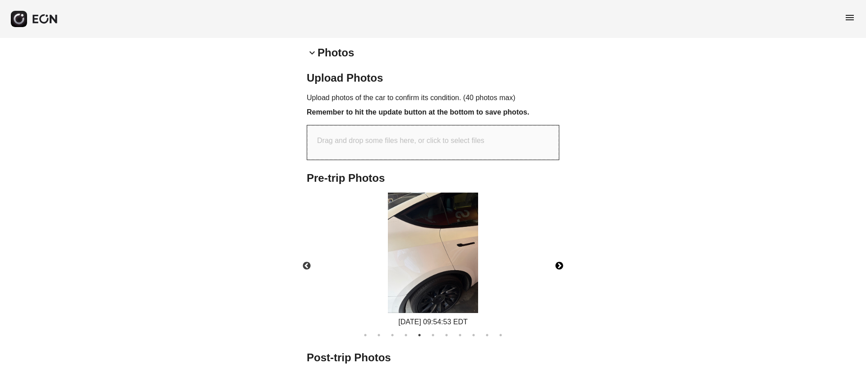
click at [440, 269] on img at bounding box center [433, 253] width 90 height 120
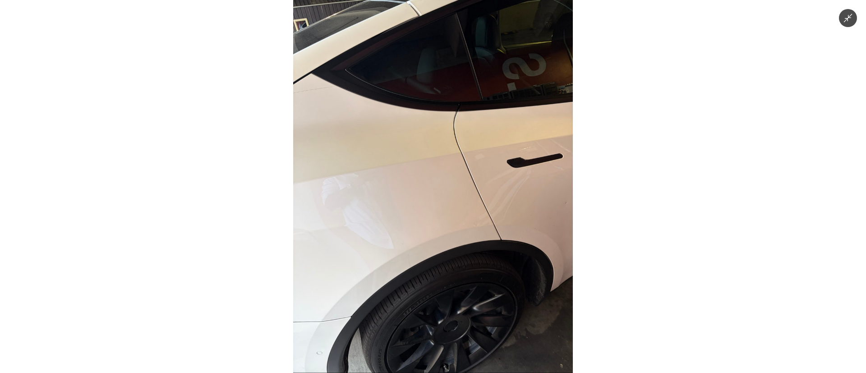
click at [440, 269] on img at bounding box center [433, 186] width 280 height 373
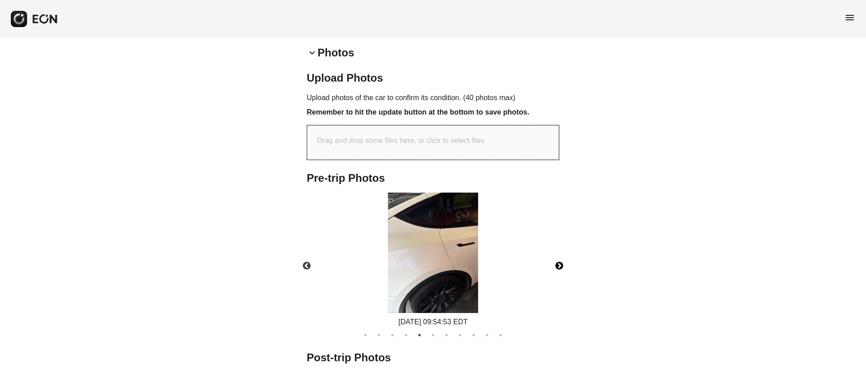
click at [559, 263] on button "Next" at bounding box center [560, 266] width 32 height 32
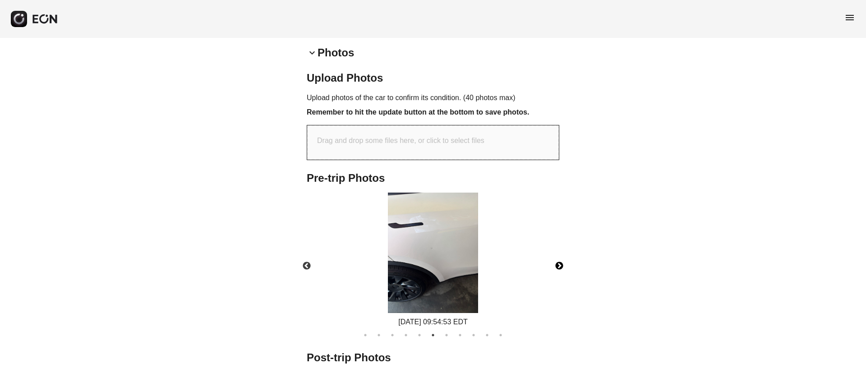
click at [446, 261] on img at bounding box center [433, 253] width 90 height 120
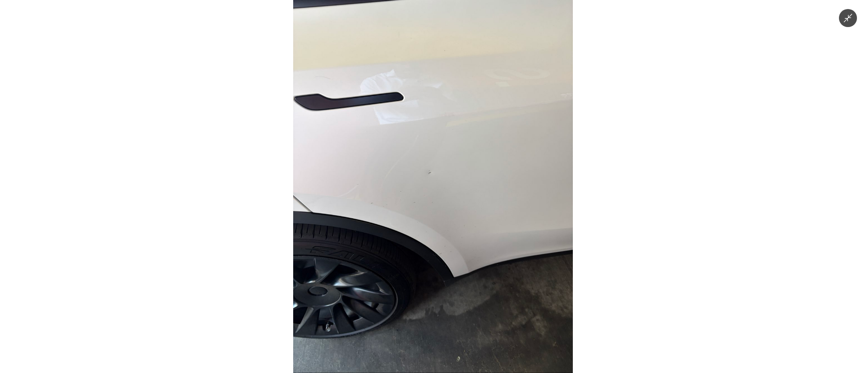
click at [446, 261] on img at bounding box center [433, 186] width 280 height 373
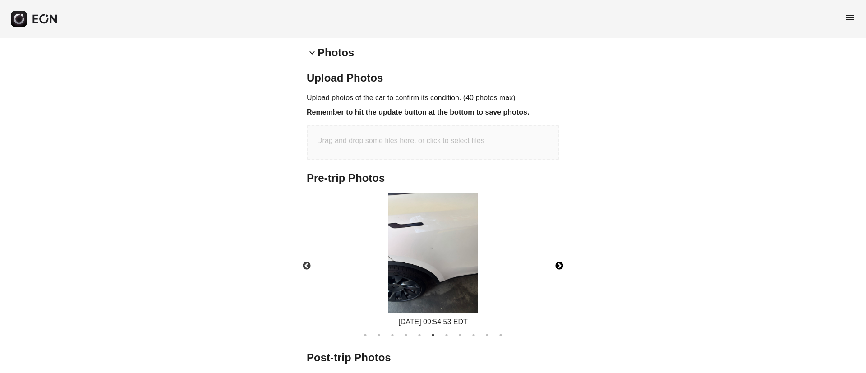
click at [561, 268] on button "Next" at bounding box center [560, 266] width 32 height 32
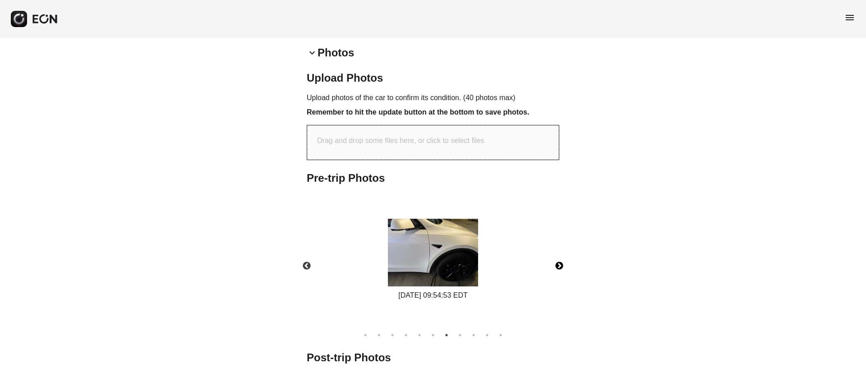
click at [561, 268] on button "Next" at bounding box center [560, 266] width 32 height 32
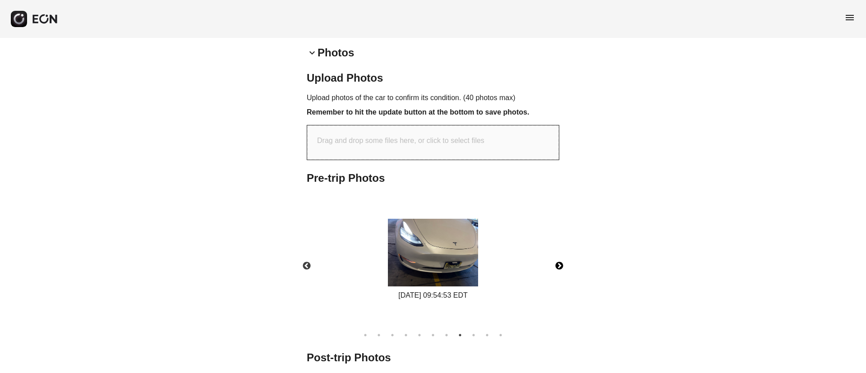
click at [424, 261] on img at bounding box center [433, 253] width 90 height 68
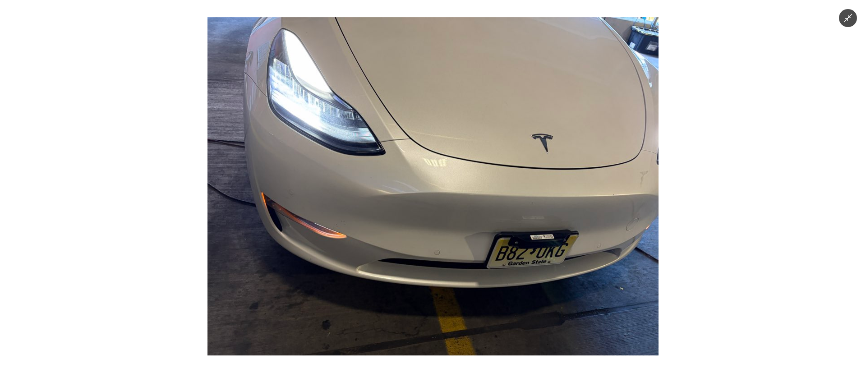
click at [425, 259] on img at bounding box center [432, 186] width 451 height 338
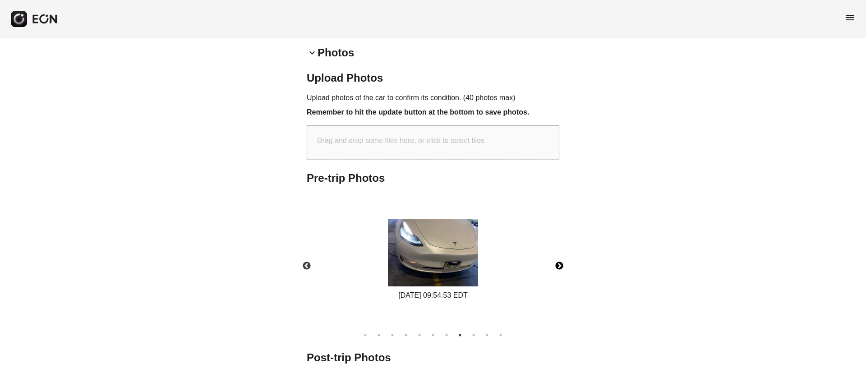
click at [554, 265] on button "Next" at bounding box center [560, 266] width 32 height 32
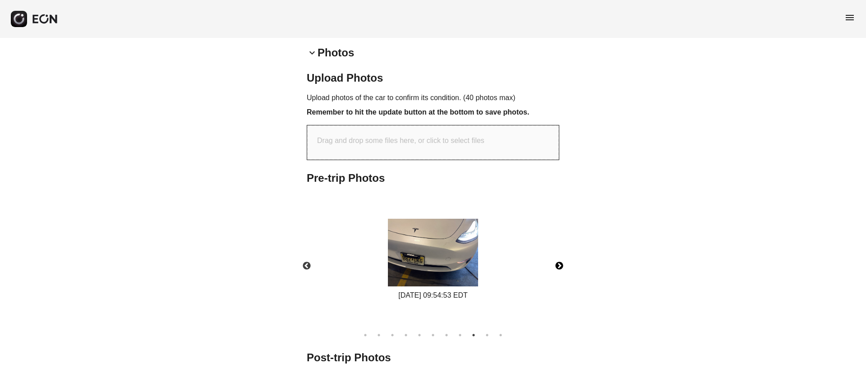
click at [437, 255] on img at bounding box center [433, 253] width 90 height 68
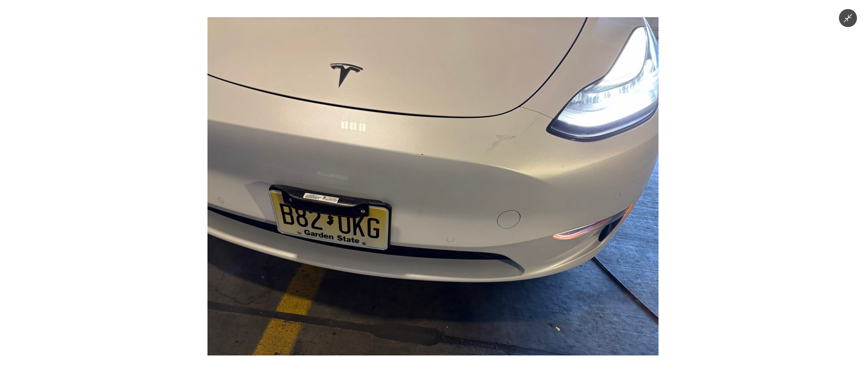
click at [437, 255] on img at bounding box center [432, 186] width 451 height 338
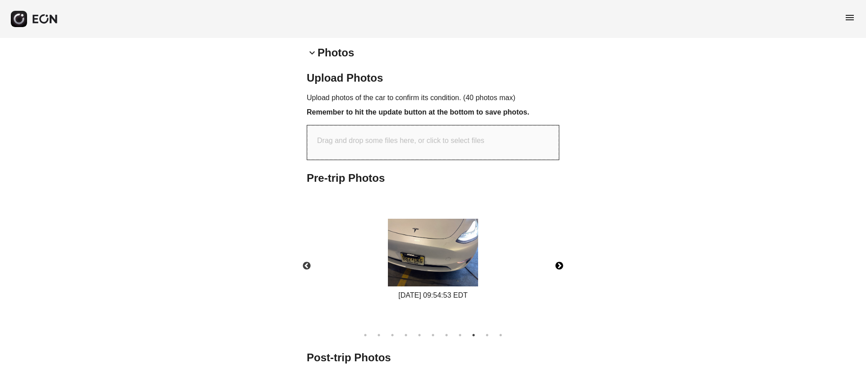
click at [557, 264] on button "Next" at bounding box center [560, 266] width 32 height 32
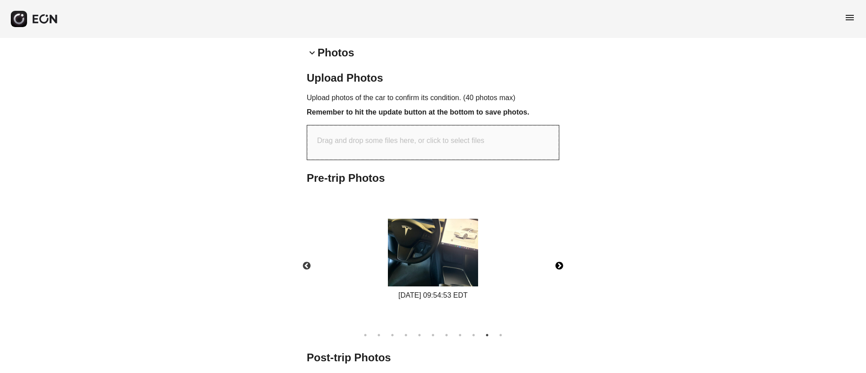
click at [466, 269] on img at bounding box center [433, 253] width 90 height 68
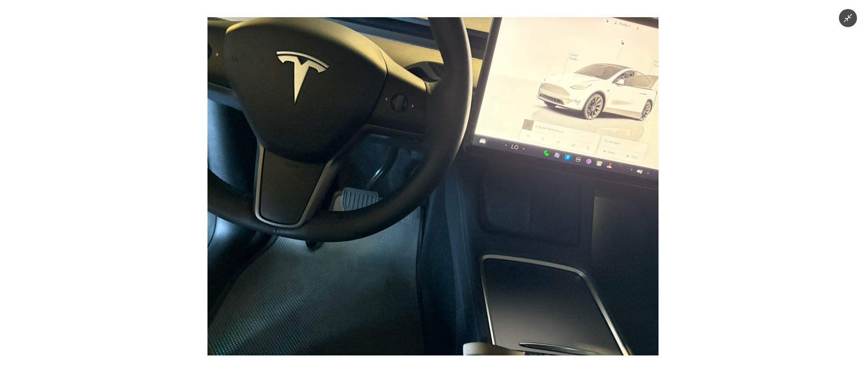
click at [466, 269] on img at bounding box center [432, 186] width 451 height 338
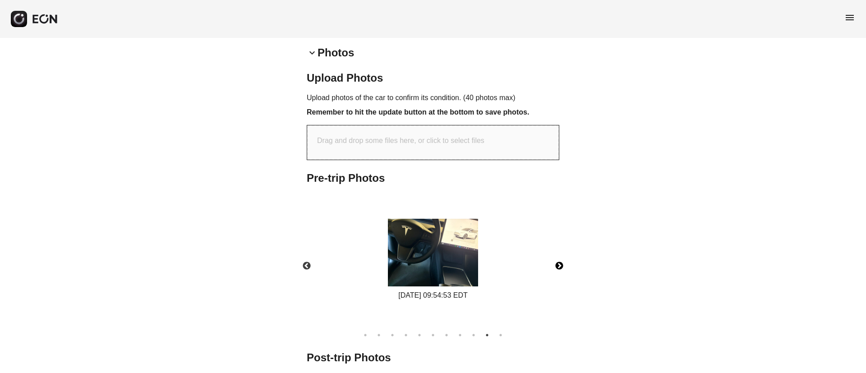
click at [560, 264] on button "Next" at bounding box center [560, 266] width 32 height 32
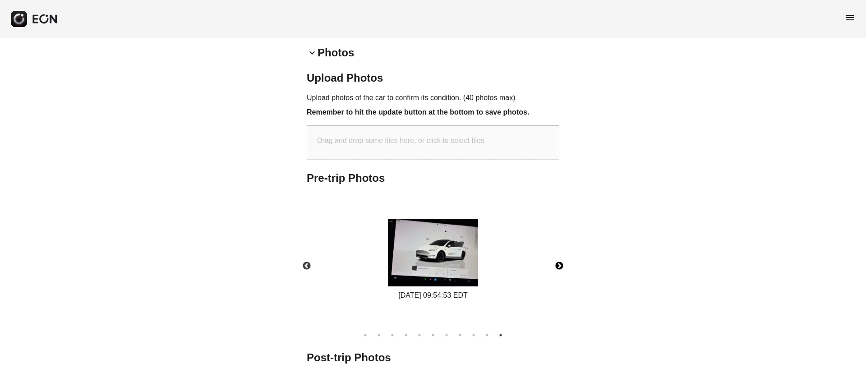
click at [458, 264] on img at bounding box center [433, 253] width 90 height 68
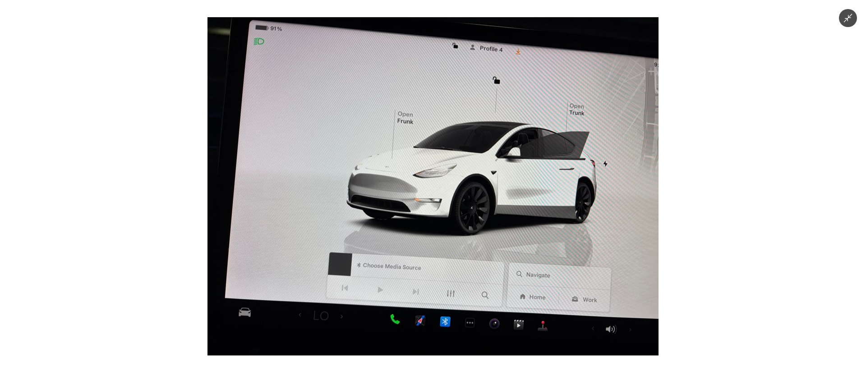
click at [458, 264] on img at bounding box center [432, 186] width 451 height 338
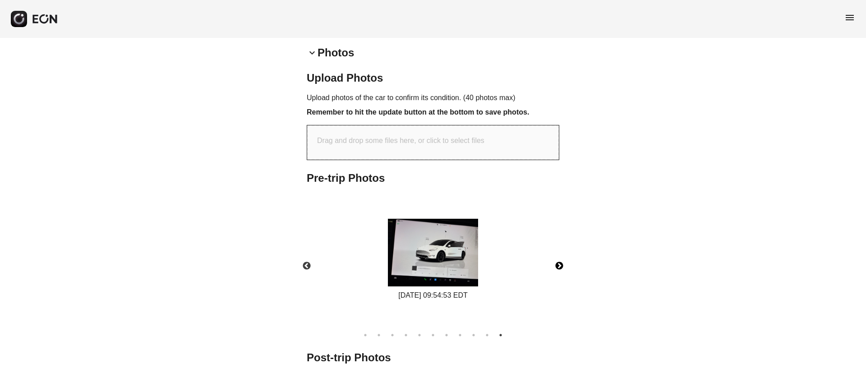
click at [553, 261] on button "Next" at bounding box center [560, 266] width 32 height 32
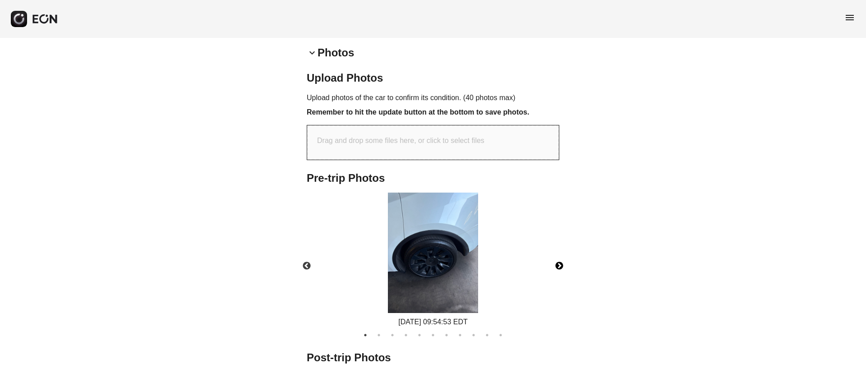
click at [474, 265] on img at bounding box center [433, 253] width 90 height 120
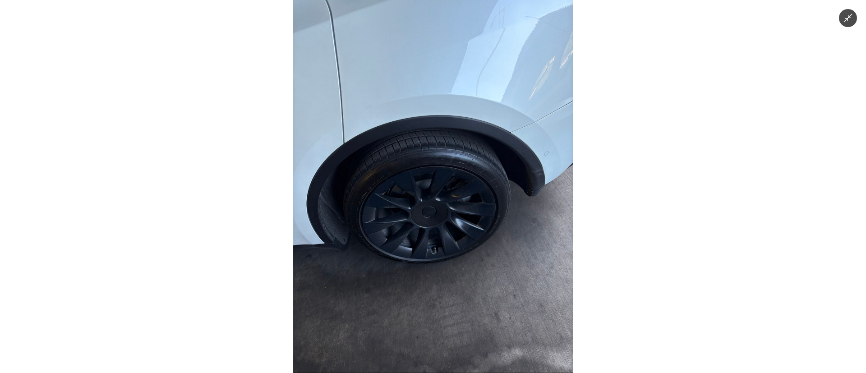
click at [424, 259] on img at bounding box center [433, 186] width 280 height 373
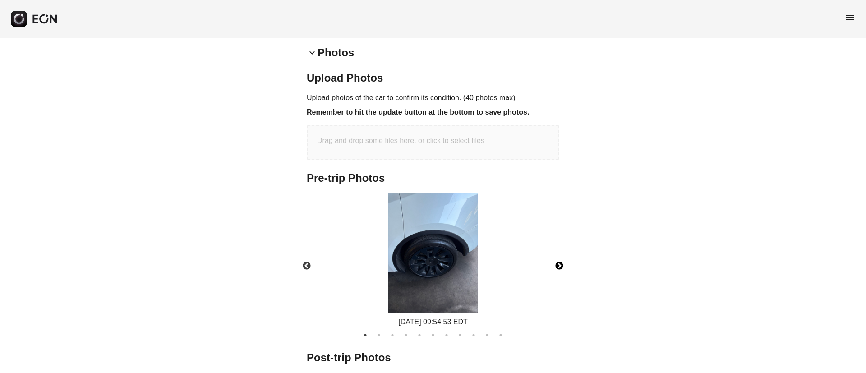
click at [424, 257] on img at bounding box center [433, 253] width 90 height 120
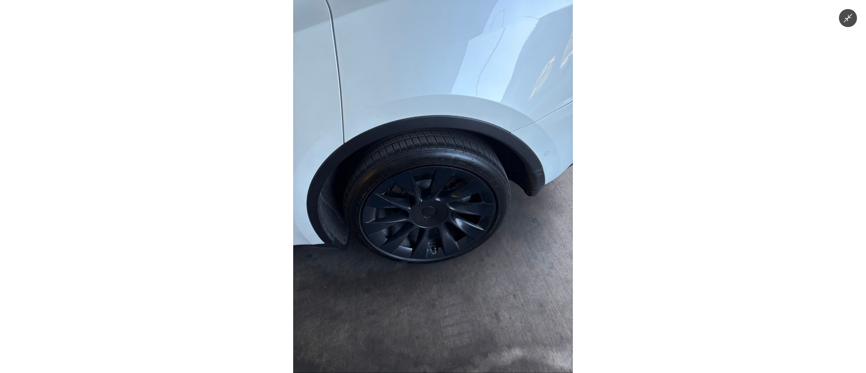
click at [432, 275] on img at bounding box center [433, 186] width 280 height 373
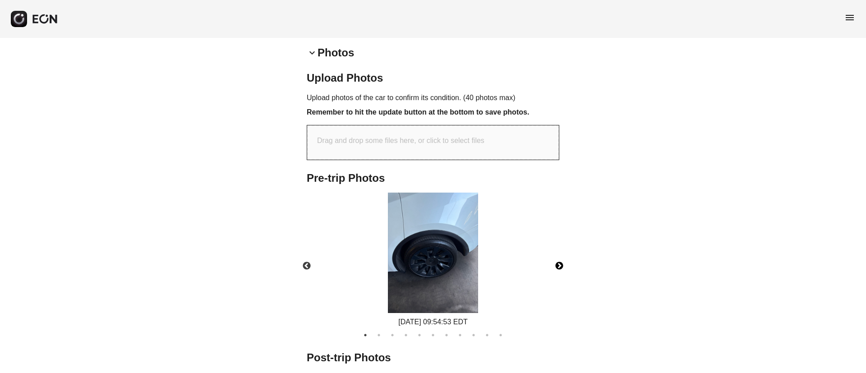
click at [556, 266] on button "Next" at bounding box center [560, 266] width 32 height 32
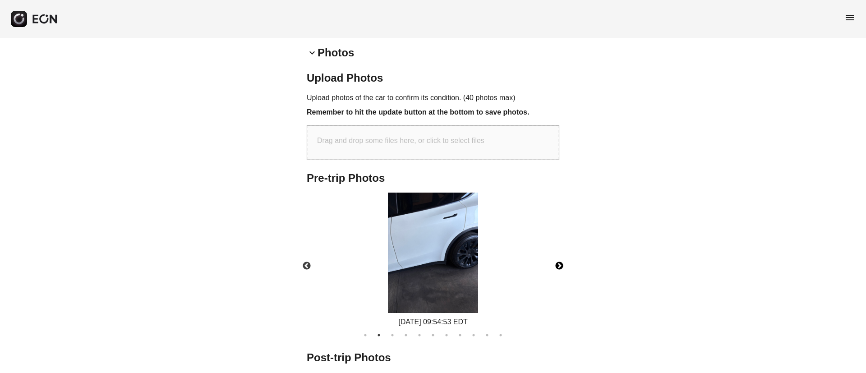
click at [438, 261] on img at bounding box center [433, 253] width 90 height 120
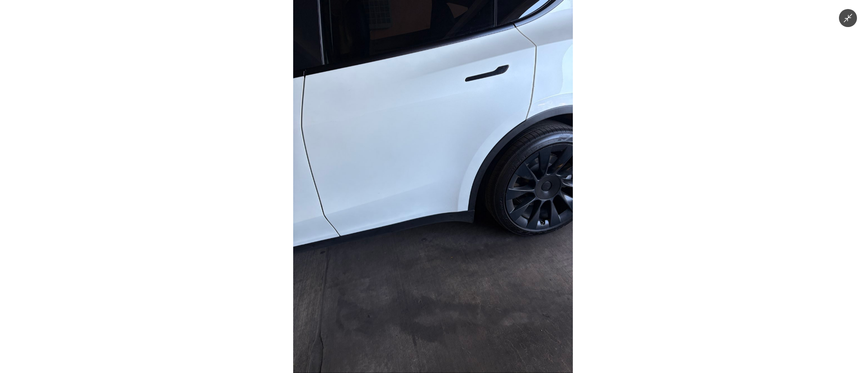
click at [438, 261] on img at bounding box center [433, 186] width 280 height 373
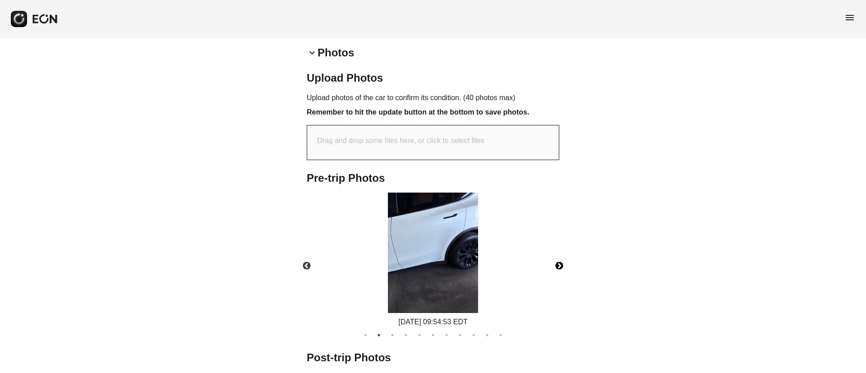
click at [438, 261] on img at bounding box center [433, 253] width 90 height 120
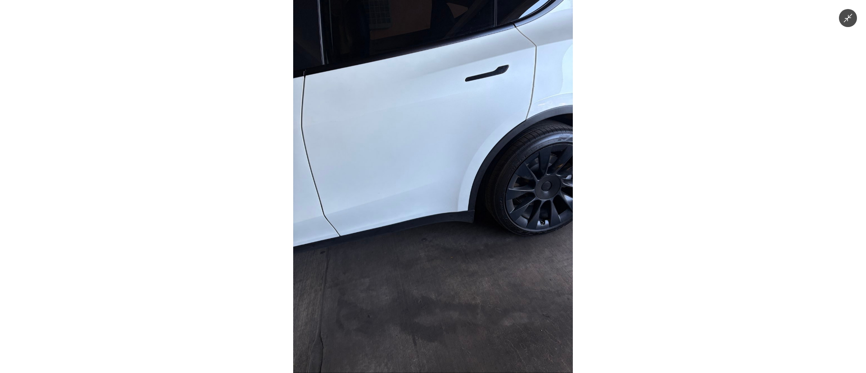
click at [438, 261] on img at bounding box center [433, 186] width 280 height 373
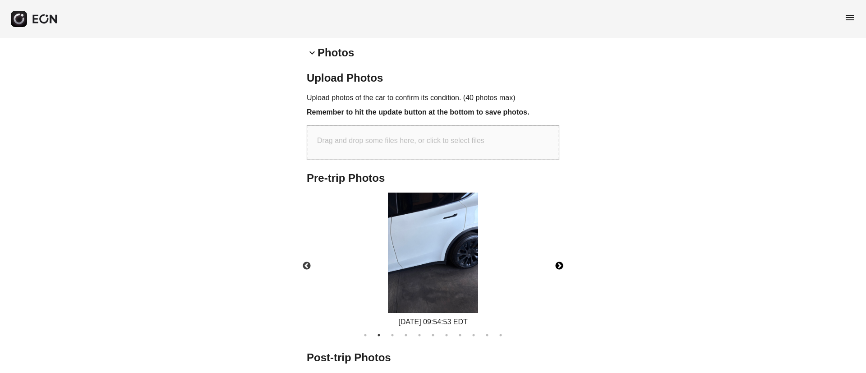
click at [558, 267] on button "Next" at bounding box center [560, 266] width 32 height 32
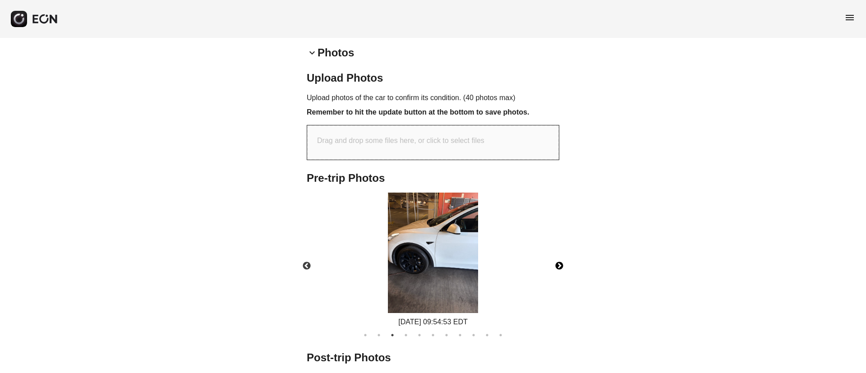
click at [558, 267] on button "Next" at bounding box center [560, 266] width 32 height 32
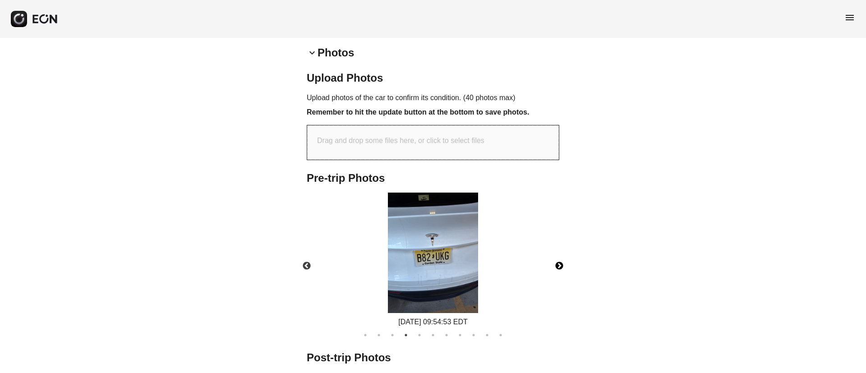
click at [558, 267] on button "Next" at bounding box center [560, 266] width 32 height 32
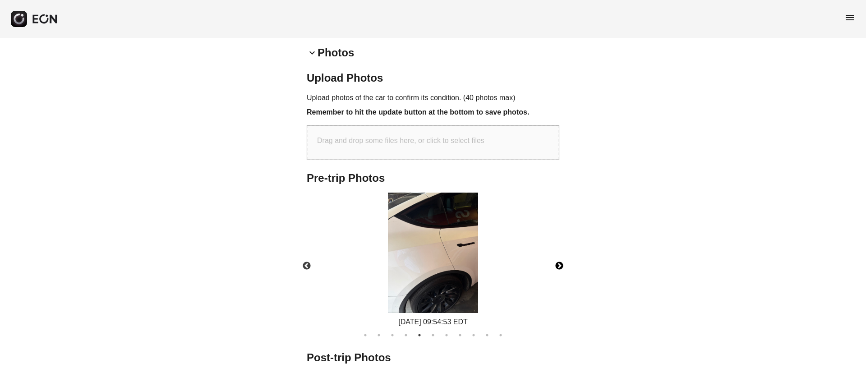
click at [558, 267] on button "Next" at bounding box center [560, 266] width 32 height 32
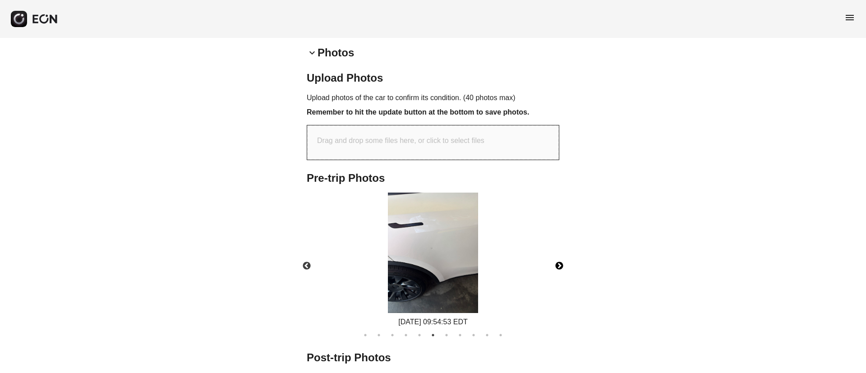
click at [558, 267] on button "Next" at bounding box center [560, 266] width 32 height 32
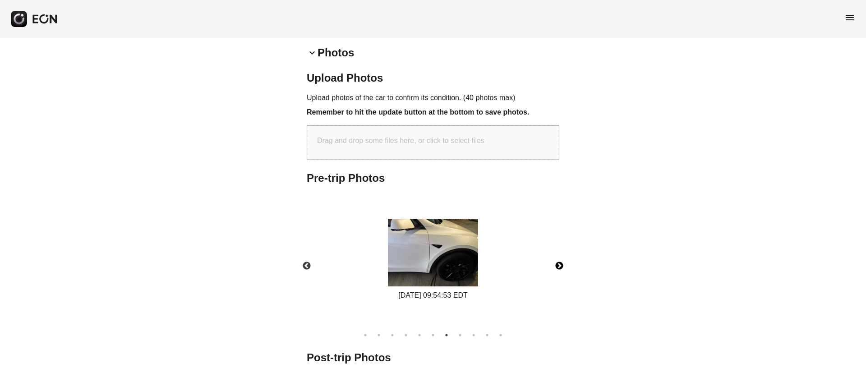
click at [558, 267] on button "Next" at bounding box center [560, 266] width 32 height 32
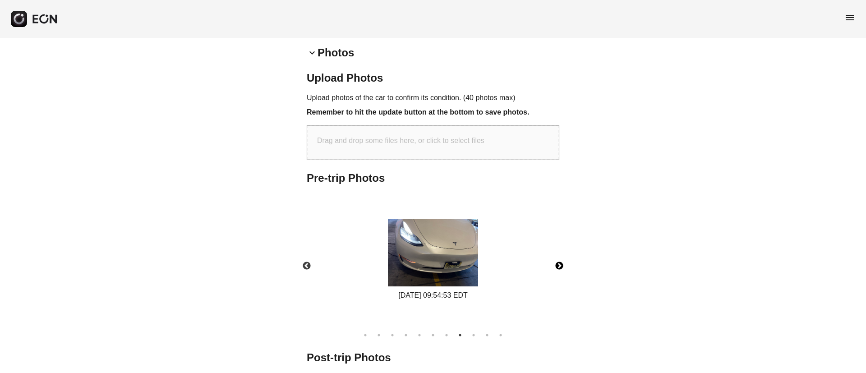
click at [558, 267] on button "Next" at bounding box center [560, 266] width 32 height 32
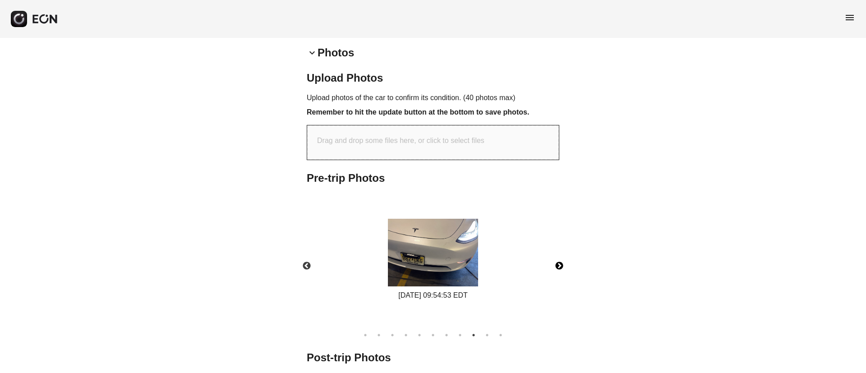
click at [558, 267] on button "Next" at bounding box center [560, 266] width 32 height 32
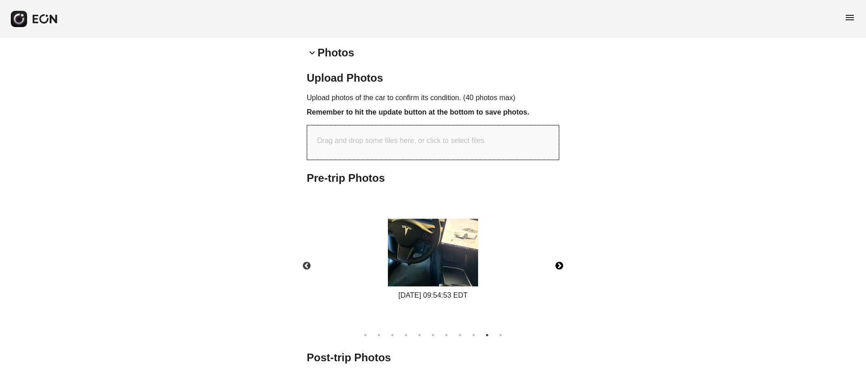
click at [558, 267] on button "Next" at bounding box center [560, 266] width 32 height 32
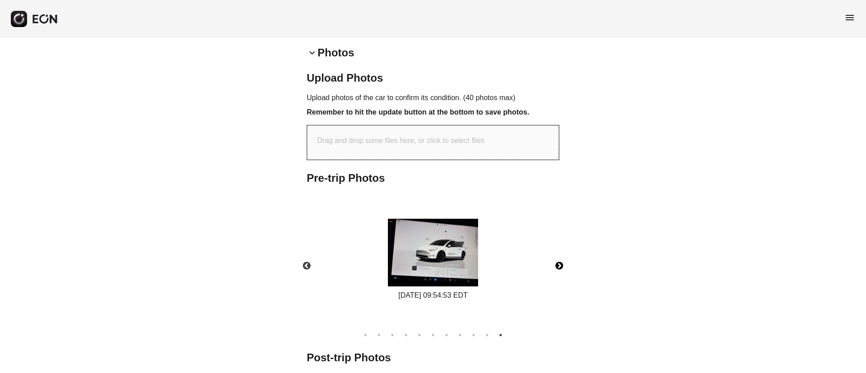
click at [558, 267] on button "Next" at bounding box center [560, 266] width 32 height 32
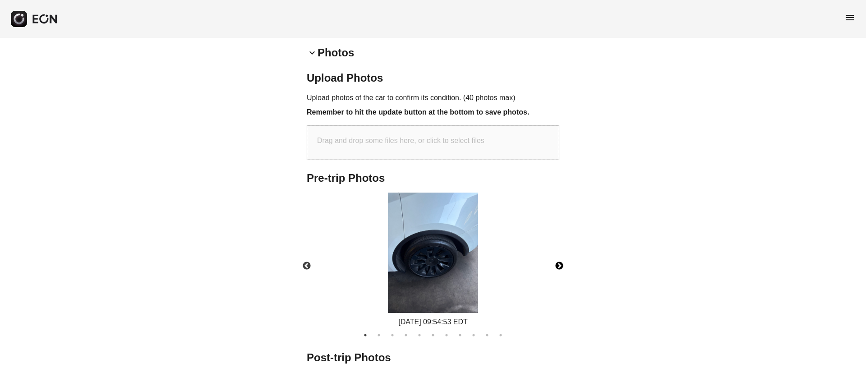
click at [558, 267] on button "Next" at bounding box center [560, 266] width 32 height 32
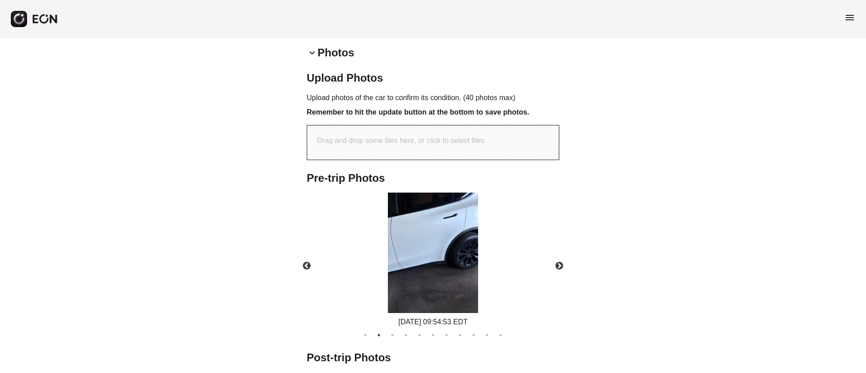
click at [336, 59] on h2 "Photos" at bounding box center [336, 53] width 37 height 14
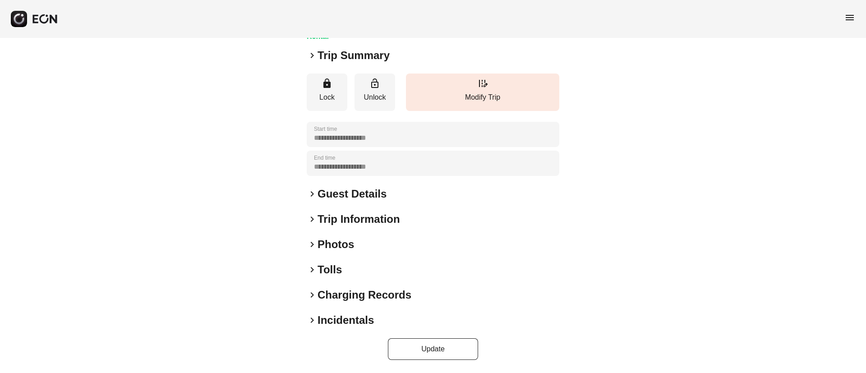
click at [348, 251] on h2 "Photos" at bounding box center [336, 244] width 37 height 14
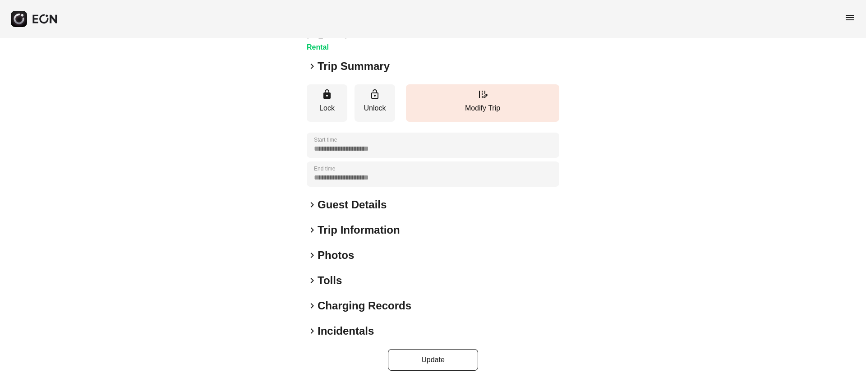
click at [387, 248] on div "keyboard_arrow_right Photos" at bounding box center [433, 255] width 253 height 14
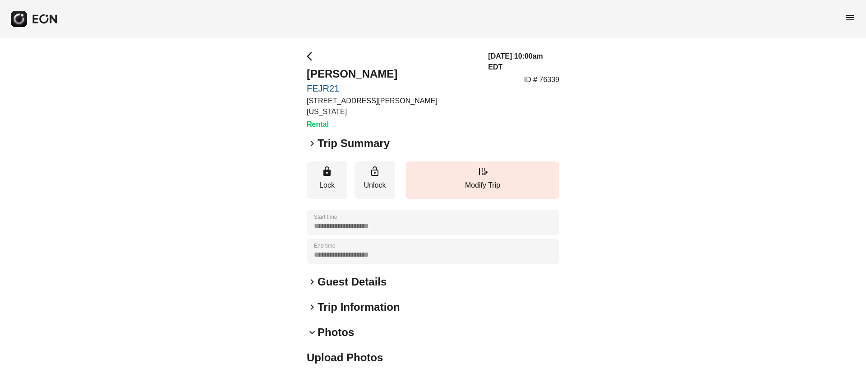
scroll to position [184, 0]
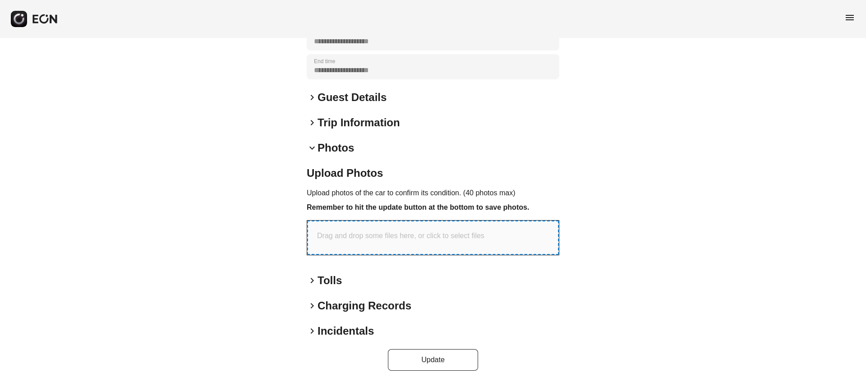
click at [415, 230] on p "Drag and drop some files here, or click to select files" at bounding box center [400, 235] width 167 height 11
type input "**********"
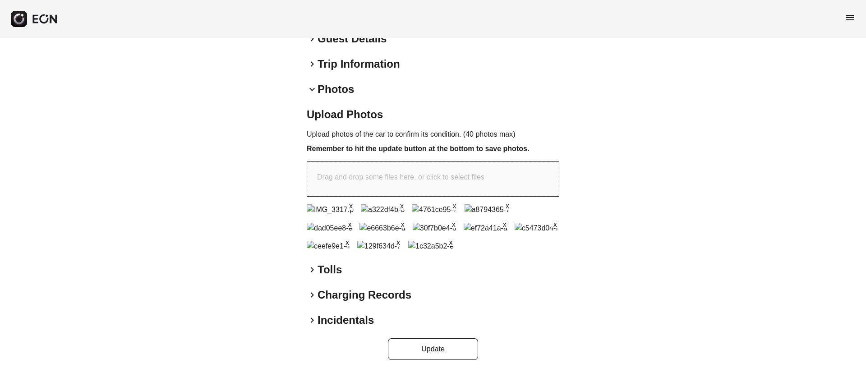
scroll to position [320, 0]
click at [454, 201] on button "x" at bounding box center [454, 205] width 9 height 9
click at [424, 351] on button "Update" at bounding box center [433, 349] width 90 height 22
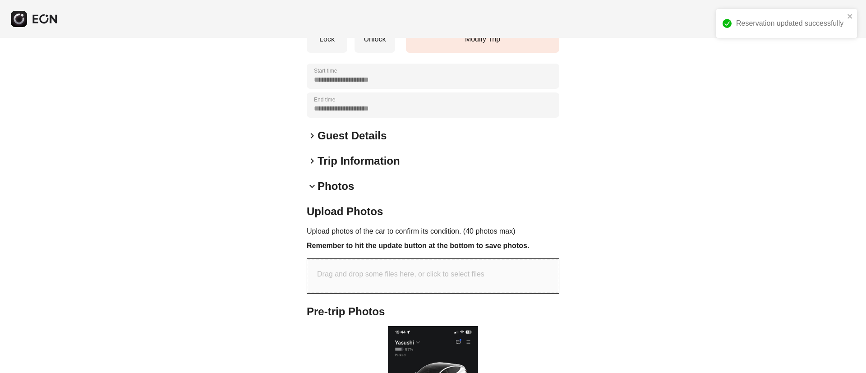
scroll to position [281, 0]
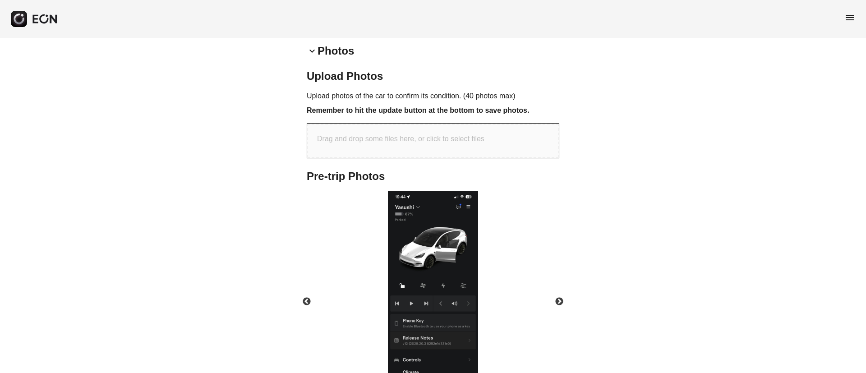
click at [430, 220] on img at bounding box center [433, 288] width 90 height 195
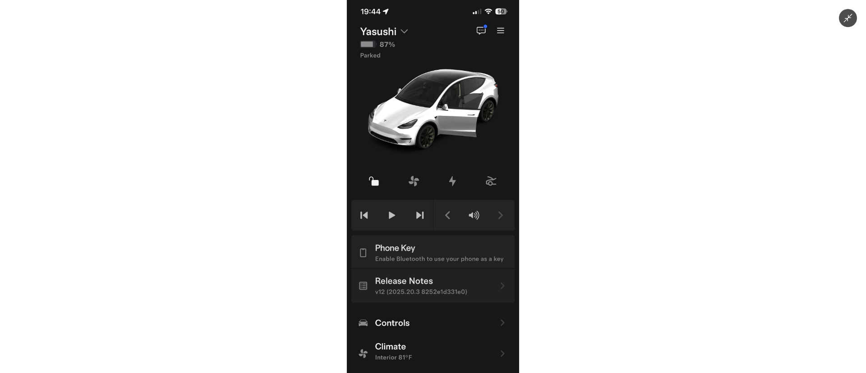
click at [420, 137] on img at bounding box center [433, 186] width 172 height 373
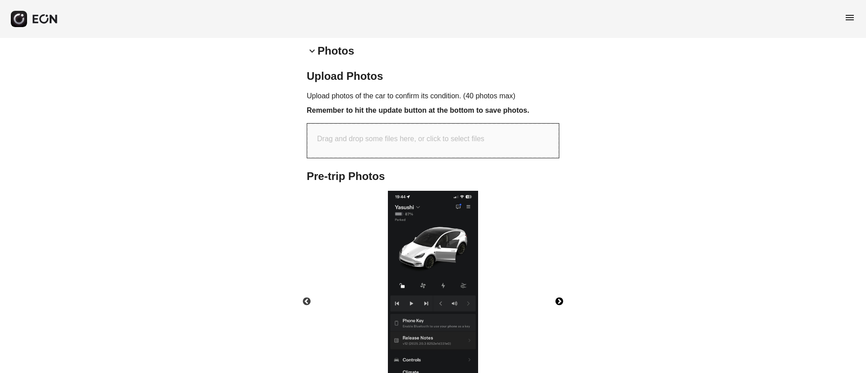
click at [559, 286] on button "Next" at bounding box center [560, 302] width 32 height 32
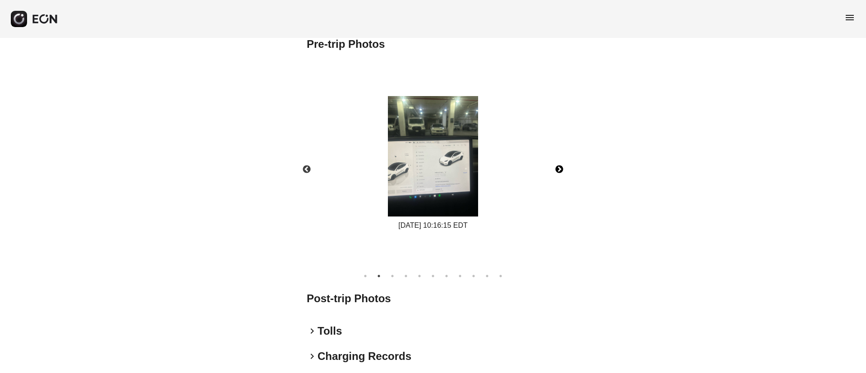
scroll to position [417, 0]
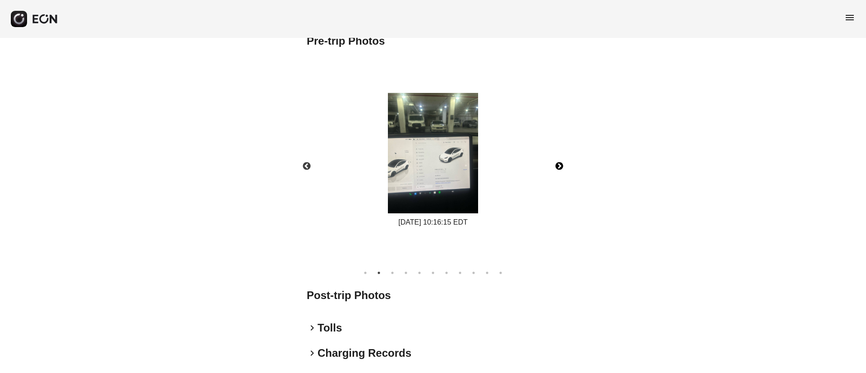
click at [419, 140] on img at bounding box center [433, 153] width 90 height 120
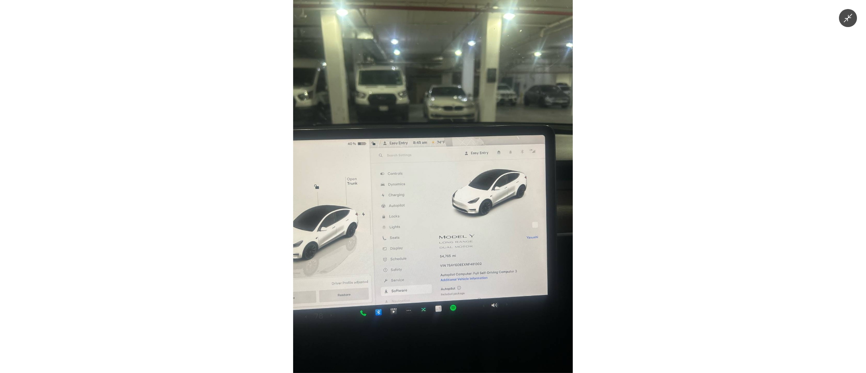
click at [409, 222] on img at bounding box center [433, 186] width 280 height 373
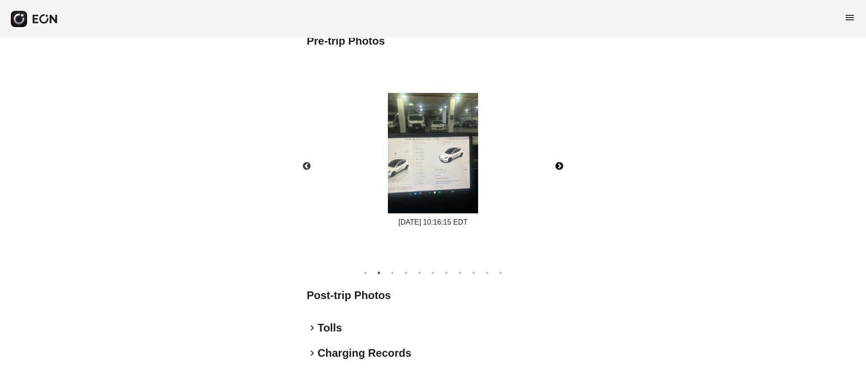
click at [564, 156] on button "Next" at bounding box center [560, 167] width 32 height 32
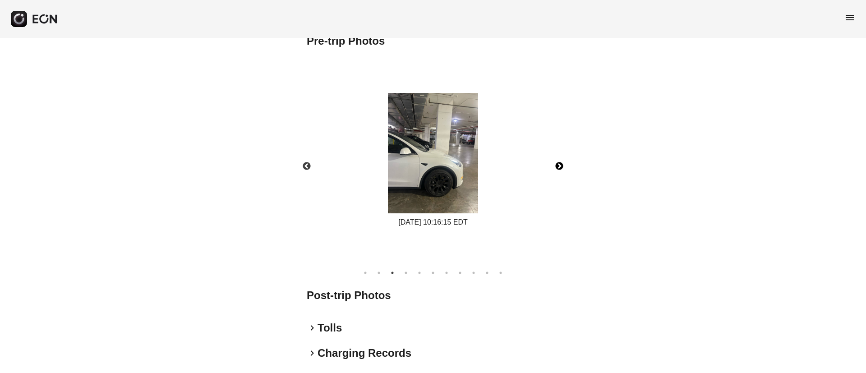
click at [563, 155] on button "Next" at bounding box center [560, 167] width 32 height 32
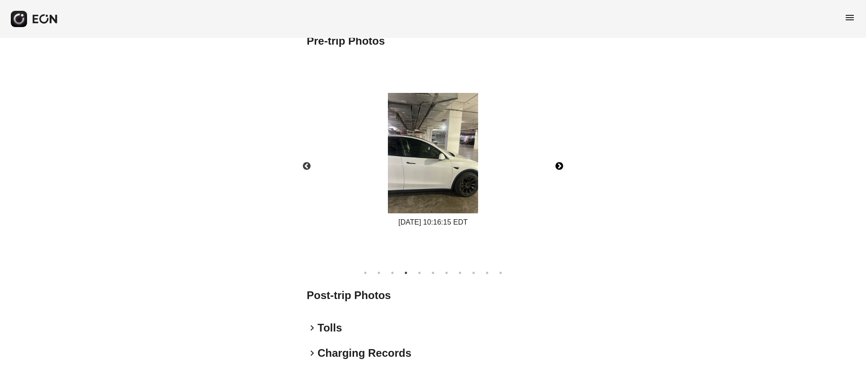
click at [562, 155] on button "Next" at bounding box center [560, 167] width 32 height 32
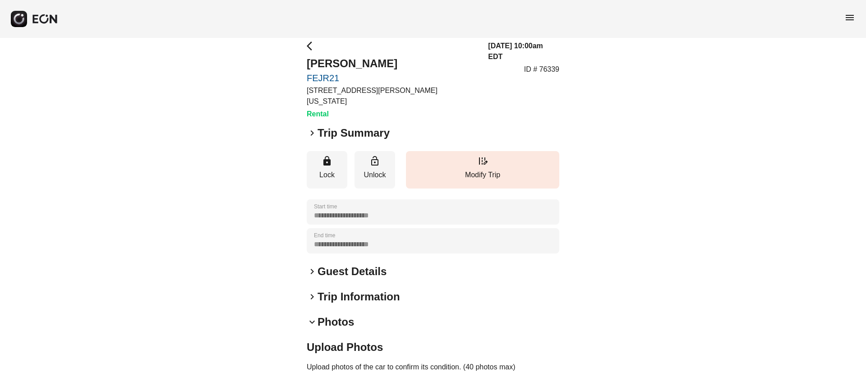
scroll to position [0, 0]
